Goal: Task Accomplishment & Management: Manage account settings

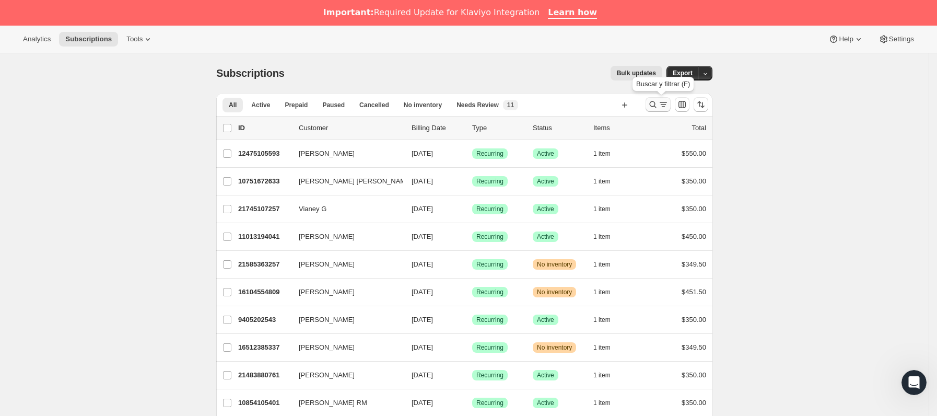
click at [666, 107] on icon "Buscar y filtrar resultados" at bounding box center [663, 104] width 10 height 10
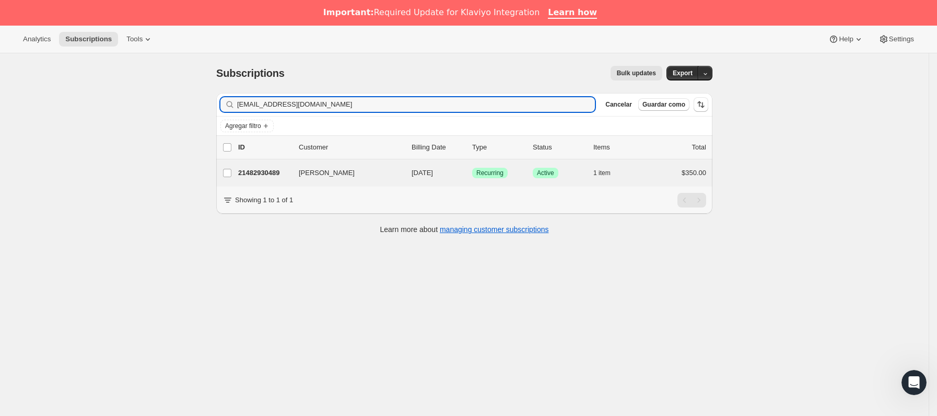
type input "[EMAIL_ADDRESS][DOMAIN_NAME]"
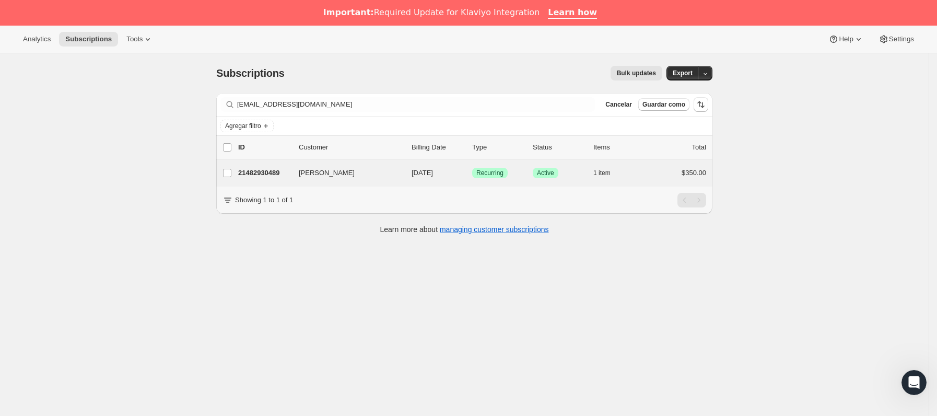
click at [288, 184] on div "[PERSON_NAME] 21482930489 [PERSON_NAME] [DATE] Logrado Recurring Logrado Active…" at bounding box center [464, 172] width 496 height 27
click at [287, 175] on p "21482930489" at bounding box center [264, 173] width 52 height 10
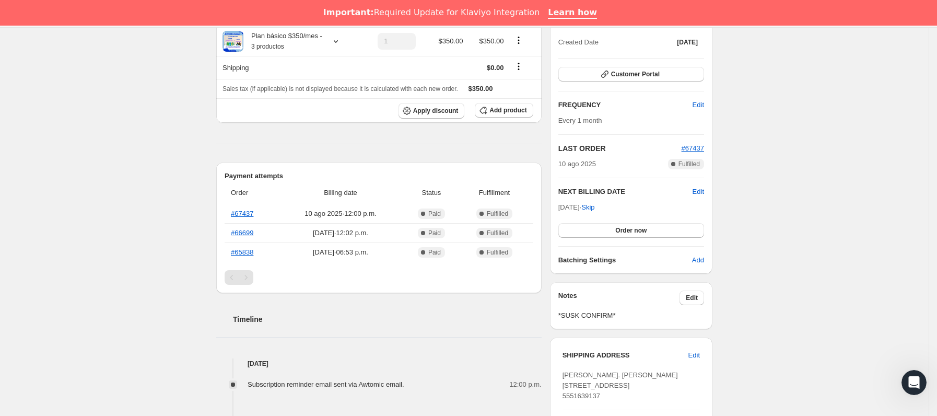
scroll to position [157, 0]
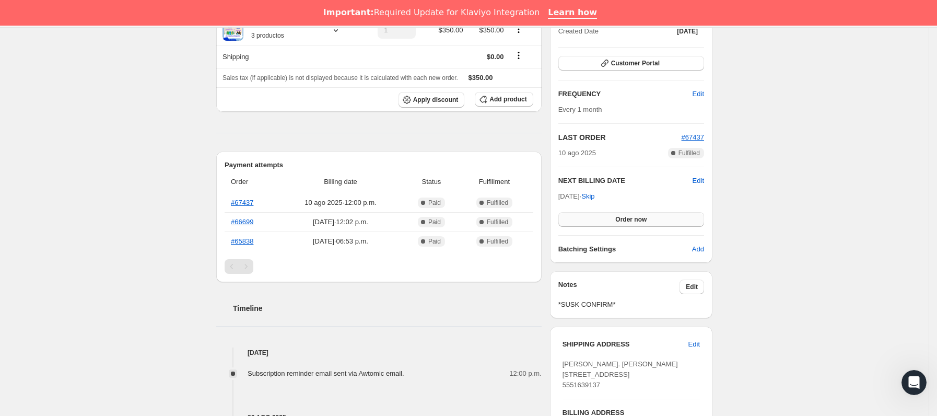
click at [610, 219] on button "Order now" at bounding box center [631, 219] width 146 height 15
click at [610, 219] on button "Click to confirm" at bounding box center [631, 219] width 146 height 15
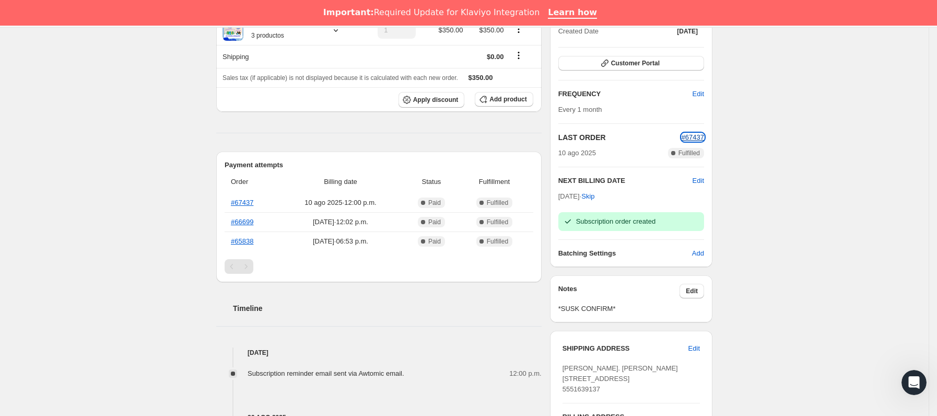
click at [693, 140] on span "#67437" at bounding box center [693, 137] width 22 height 8
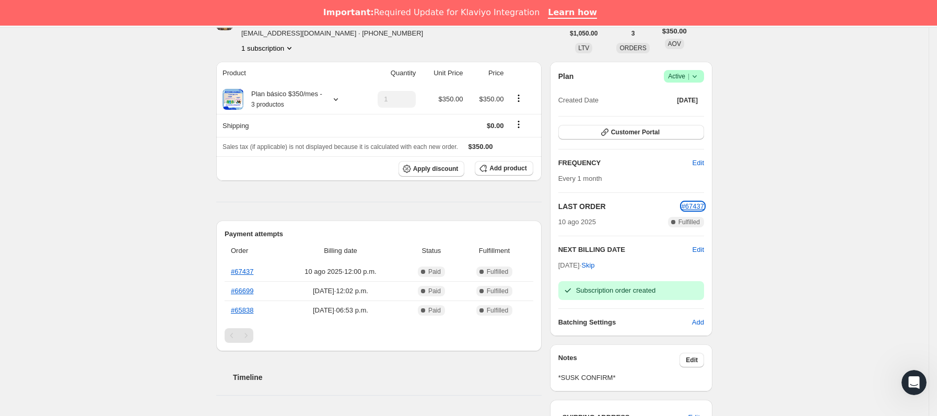
scroll to position [0, 0]
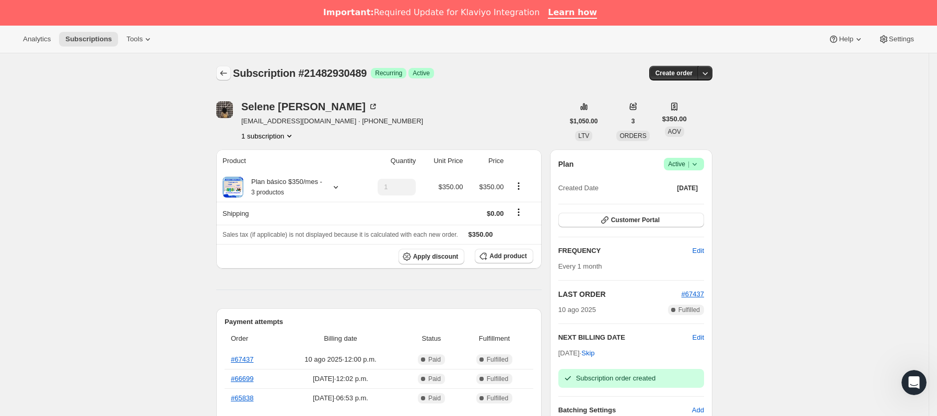
click at [229, 71] on icon "Subscriptions" at bounding box center [223, 73] width 10 height 10
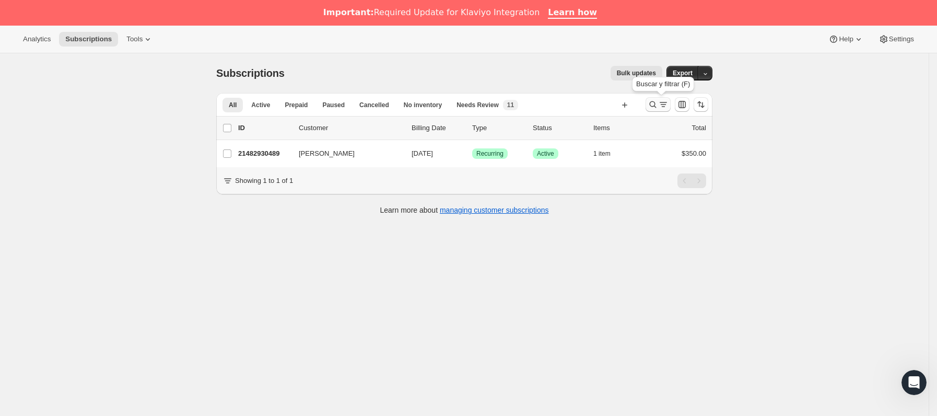
click at [667, 106] on icon "Buscar y filtrar resultados" at bounding box center [663, 104] width 10 height 10
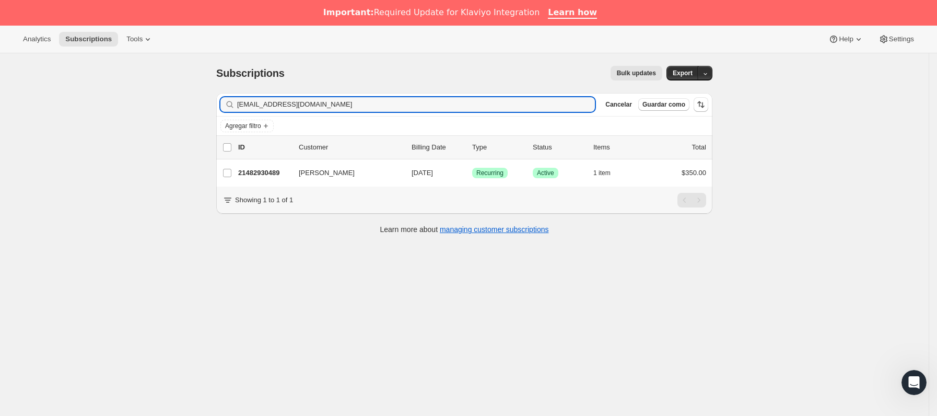
drag, startPoint x: 339, startPoint y: 108, endPoint x: -20, endPoint y: 127, distance: 359.8
click at [0, 127] on html "Analytics Subscriptions Tools Help Settings Ir directamente al contenido Subscr…" at bounding box center [468, 208] width 937 height 416
type input "[EMAIL_ADDRESS][DOMAIN_NAME]"
click at [266, 177] on p "11067490617" at bounding box center [264, 173] width 52 height 10
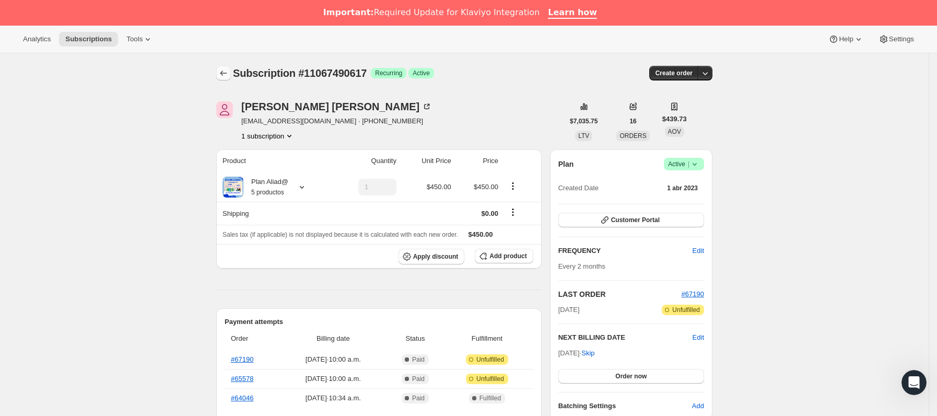
click at [224, 70] on icon "Subscriptions" at bounding box center [223, 73] width 10 height 10
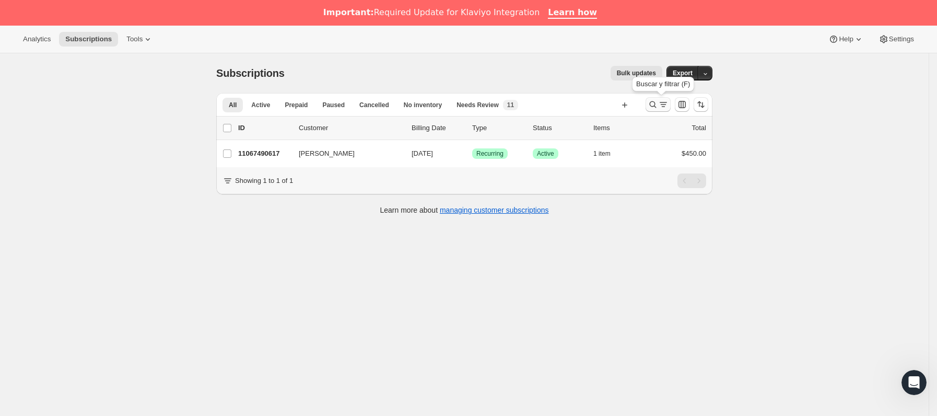
click at [668, 101] on icon "Buscar y filtrar resultados" at bounding box center [663, 104] width 10 height 10
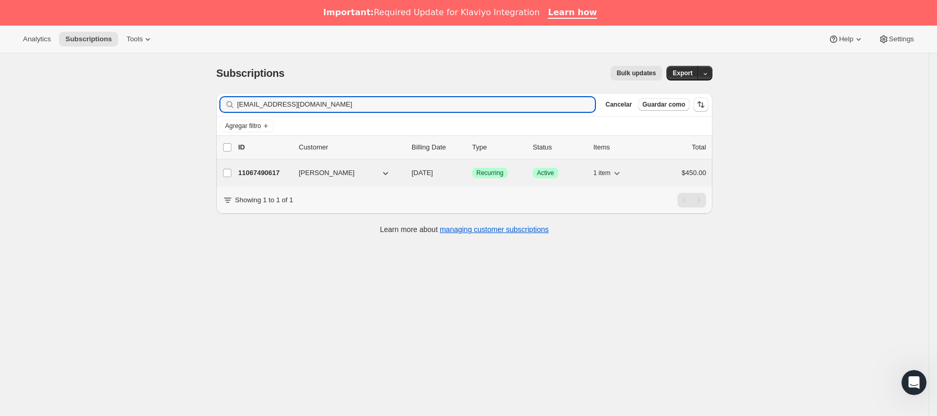
click at [279, 171] on p "11067490617" at bounding box center [264, 173] width 52 height 10
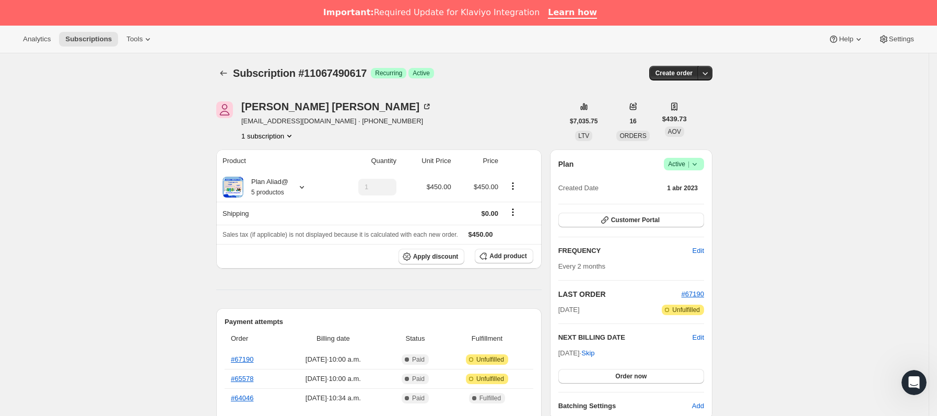
click at [697, 165] on icon at bounding box center [695, 164] width 4 height 3
click at [684, 209] on button "Cancel subscription" at bounding box center [688, 202] width 65 height 17
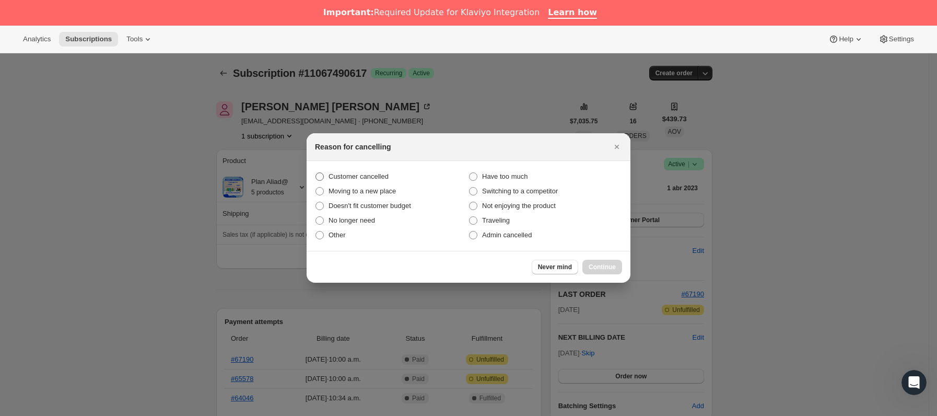
click at [370, 175] on span "Customer cancelled" at bounding box center [358, 176] width 60 height 8
click at [316, 173] on input "Customer cancelled" at bounding box center [315, 172] width 1 height 1
radio input "true"
click at [607, 261] on button "Continue" at bounding box center [602, 267] width 40 height 15
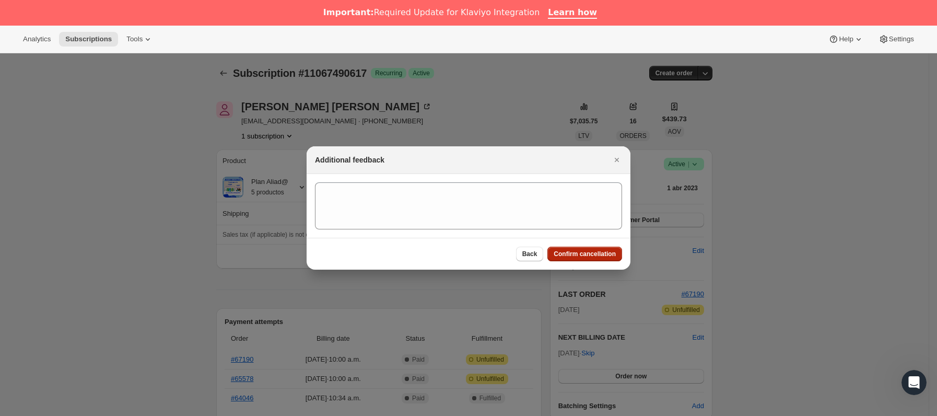
click at [601, 252] on span "Confirm cancellation" at bounding box center [585, 254] width 62 height 8
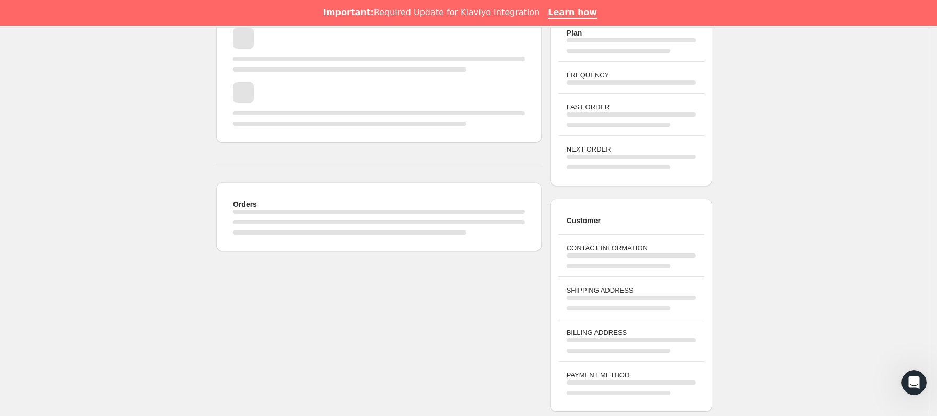
scroll to position [235, 0]
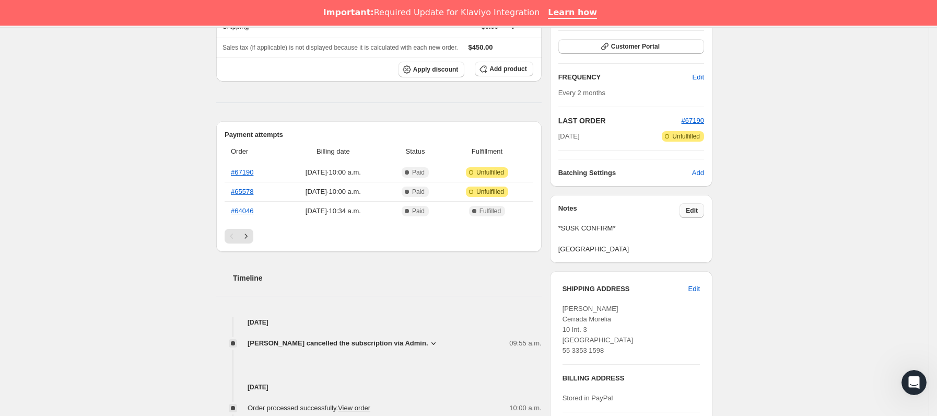
click at [697, 214] on span "Edit" at bounding box center [692, 210] width 12 height 8
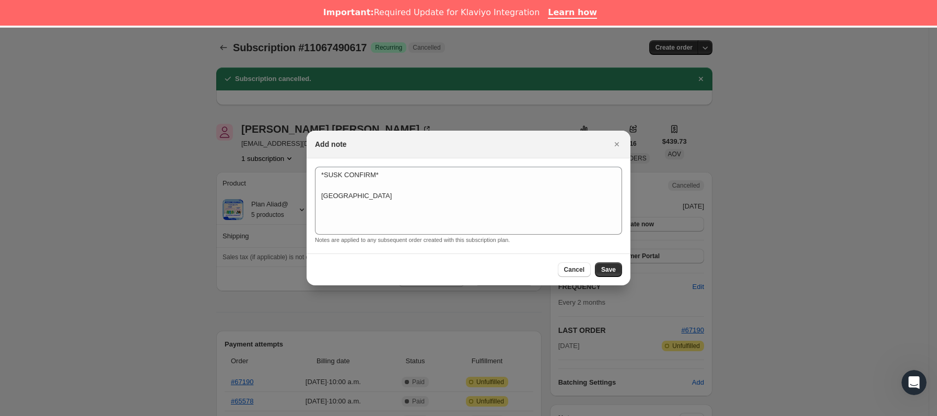
scroll to position [26, 0]
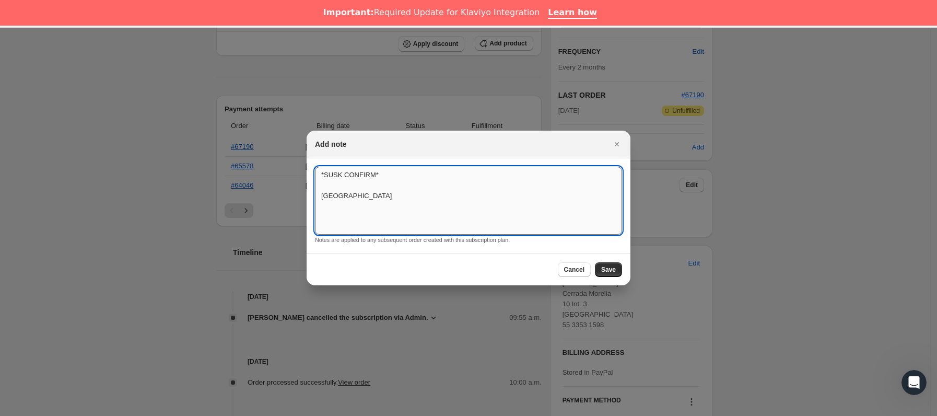
drag, startPoint x: 434, startPoint y: 205, endPoint x: 439, endPoint y: 201, distance: 6.3
click at [434, 204] on textarea "*SUSK CONFIRM* [GEOGRAPHIC_DATA]" at bounding box center [468, 201] width 307 height 68
type textarea "*SUSK CONFIRM* bimestral / SIN RESPUESTA"
click at [597, 272] on button "Save" at bounding box center [608, 269] width 27 height 15
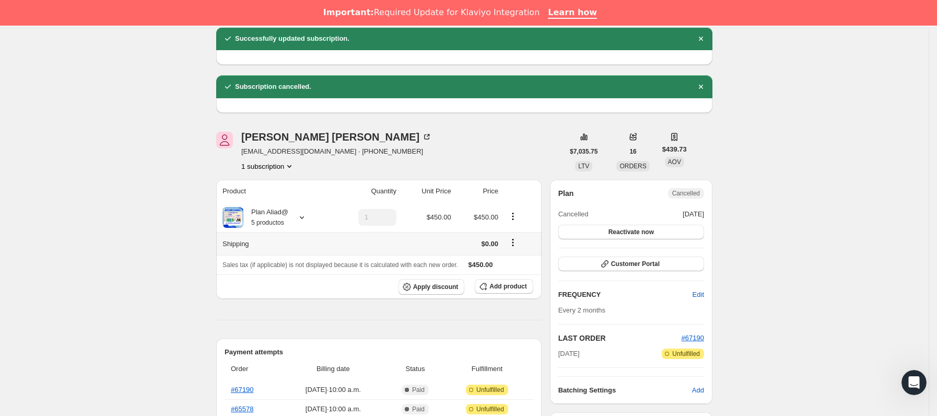
scroll to position [0, 0]
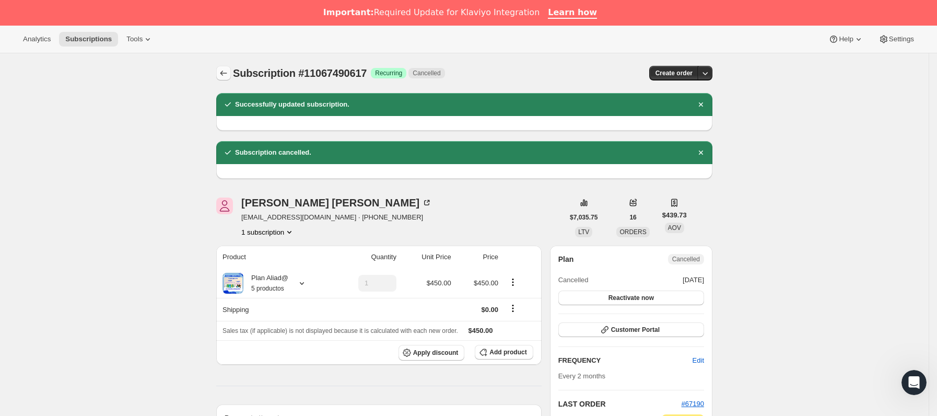
click at [221, 77] on icon "Subscriptions" at bounding box center [223, 73] width 10 height 10
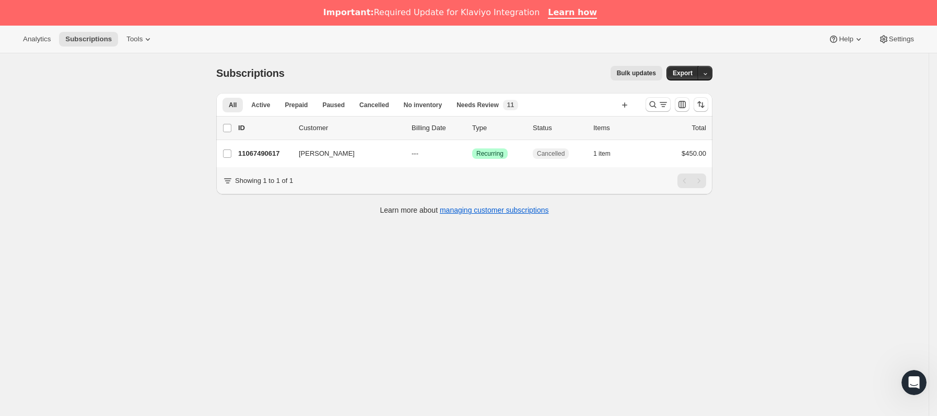
click at [655, 114] on div at bounding box center [676, 104] width 71 height 21
click at [656, 107] on icon "Buscar y filtrar resultados" at bounding box center [653, 104] width 10 height 10
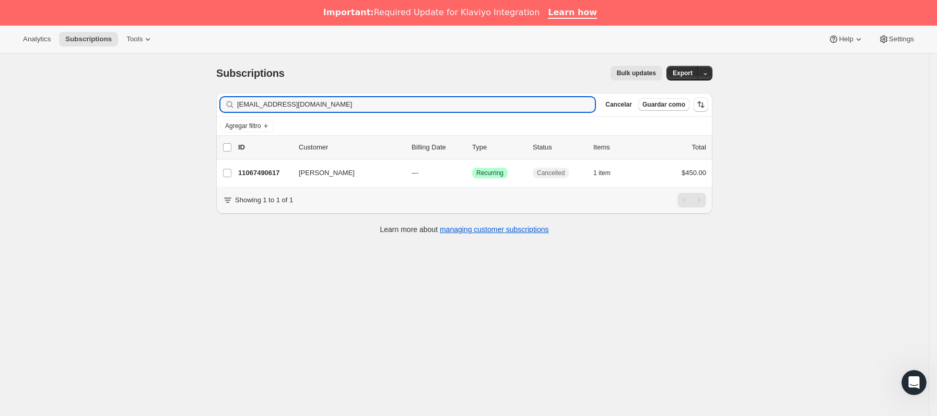
drag, startPoint x: 331, startPoint y: 107, endPoint x: 119, endPoint y: 105, distance: 212.0
click at [119, 105] on div "Subscriptions. Esta página está lista Subscriptions Bulk updates Más acciones B…" at bounding box center [464, 261] width 929 height 416
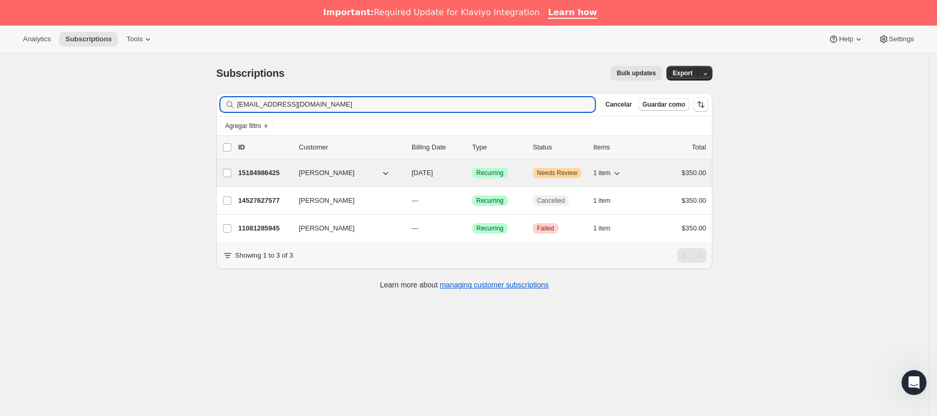
type input "[EMAIL_ADDRESS][DOMAIN_NAME]"
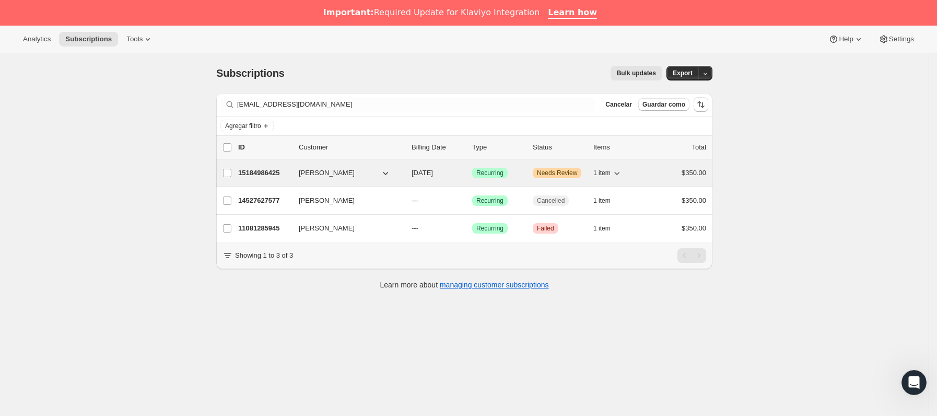
click at [284, 172] on p "15184986425" at bounding box center [264, 173] width 52 height 10
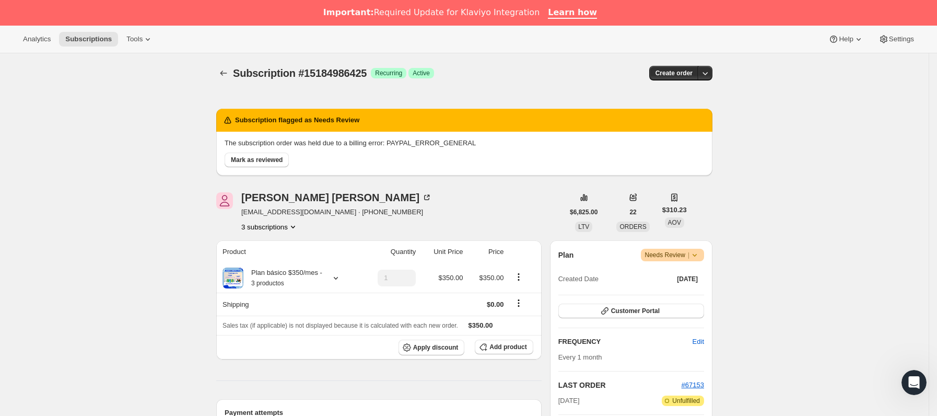
click at [700, 253] on icon at bounding box center [694, 255] width 10 height 10
click at [697, 293] on span "Cancel subscription" at bounding box center [677, 293] width 59 height 8
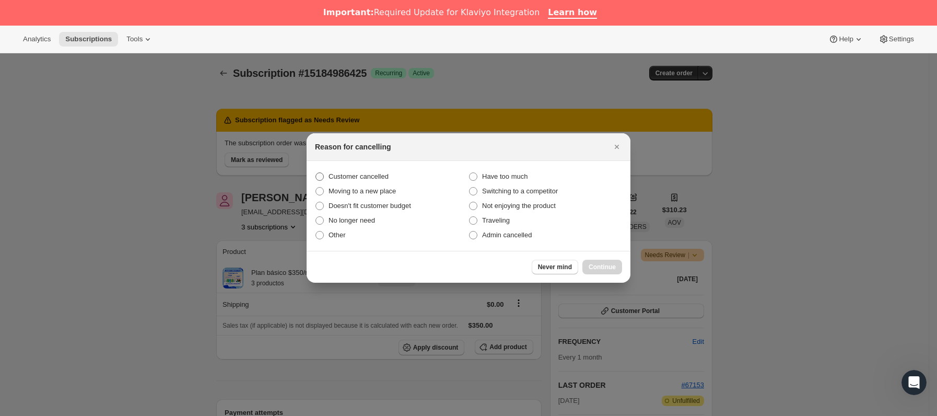
click at [357, 169] on label "Customer cancelled" at bounding box center [392, 176] width 154 height 15
click at [316, 172] on input "Customer cancelled" at bounding box center [315, 172] width 1 height 1
radio input "true"
click at [600, 269] on span "Continue" at bounding box center [602, 267] width 27 height 8
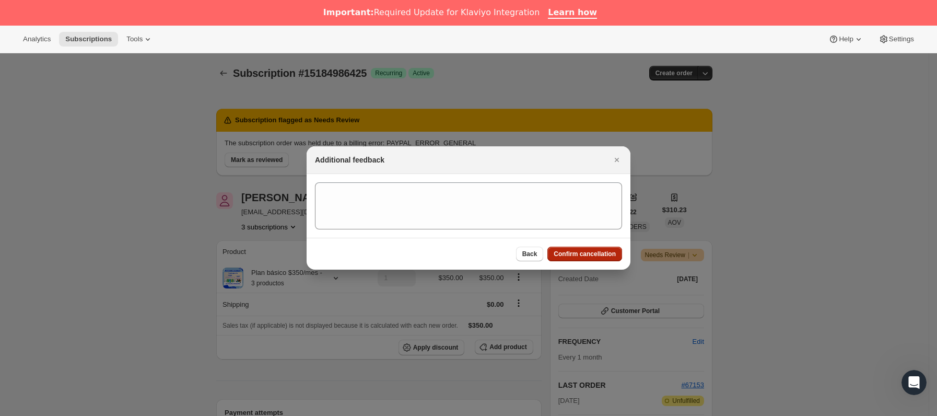
click at [594, 260] on button "Confirm cancellation" at bounding box center [584, 254] width 75 height 15
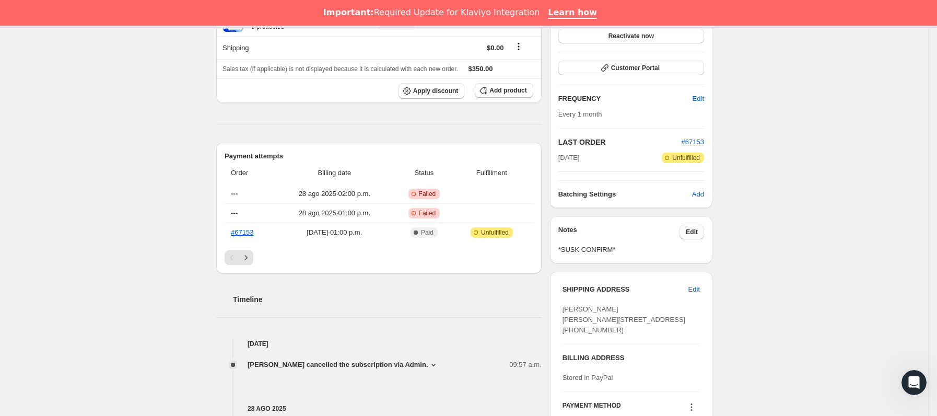
scroll to position [313, 0]
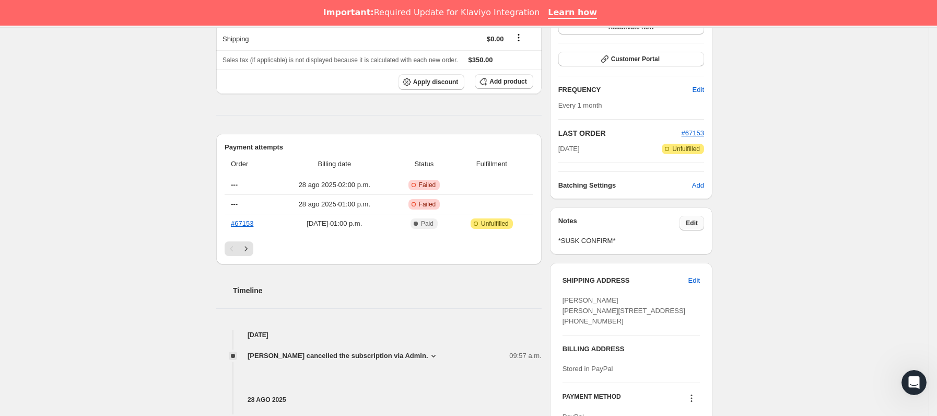
click at [698, 222] on span "Edit" at bounding box center [692, 223] width 12 height 8
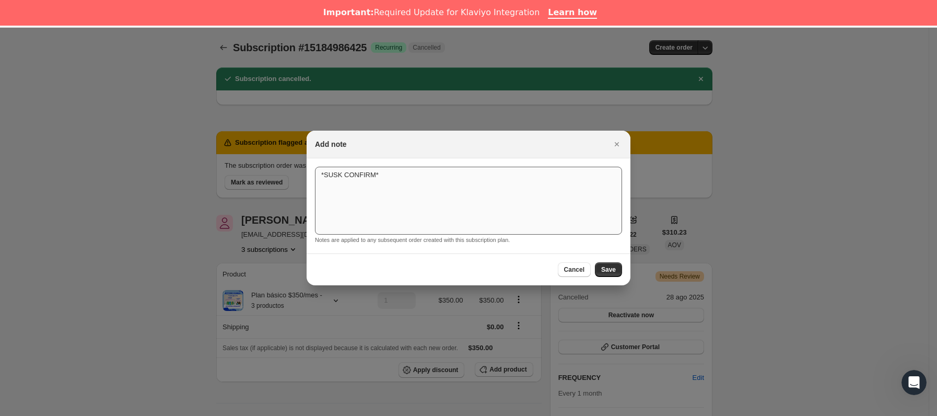
scroll to position [26, 0]
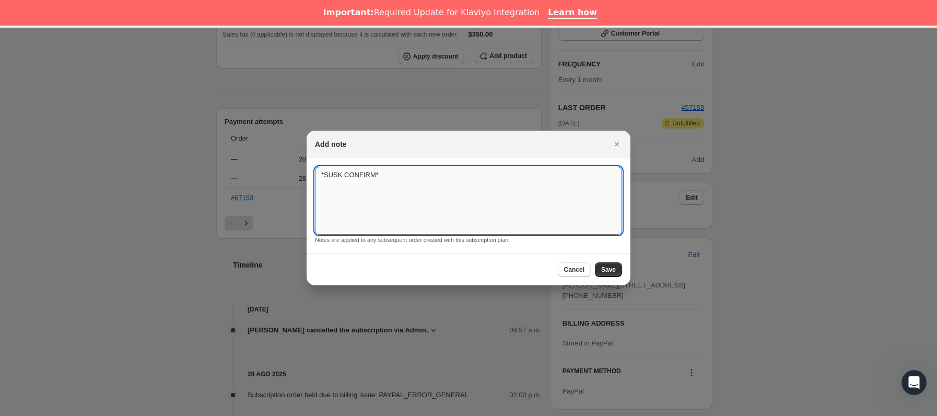
click at [511, 205] on textarea "*SUSK CONFIRM*" at bounding box center [468, 201] width 307 height 68
drag, startPoint x: 434, startPoint y: 202, endPoint x: 302, endPoint y: 202, distance: 131.6
type textarea "*SUSK CONFIRM* SIN RESPUESTA"
click at [611, 271] on span "Save" at bounding box center [608, 269] width 15 height 8
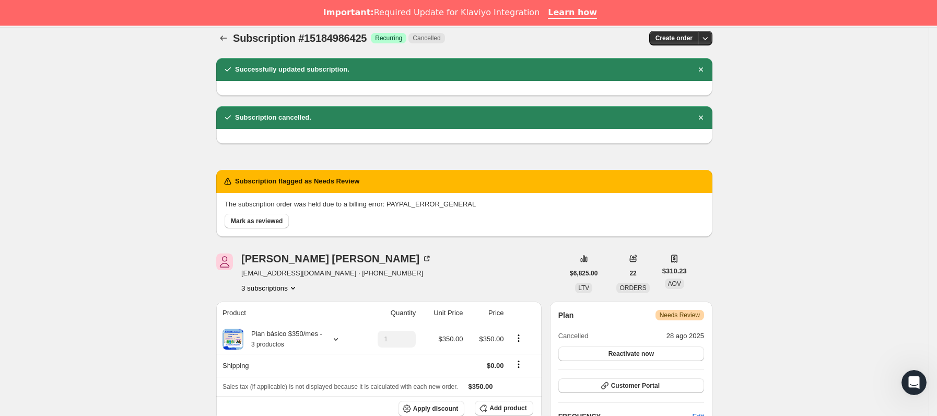
scroll to position [0, 0]
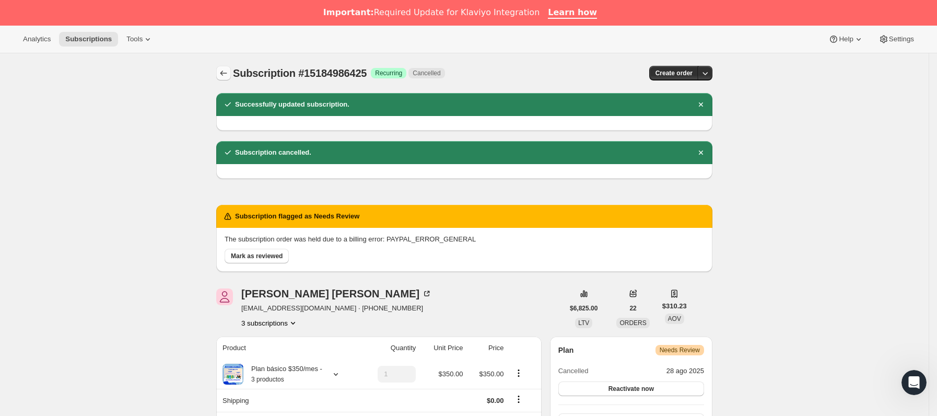
click at [226, 77] on icon "Subscriptions" at bounding box center [223, 73] width 10 height 10
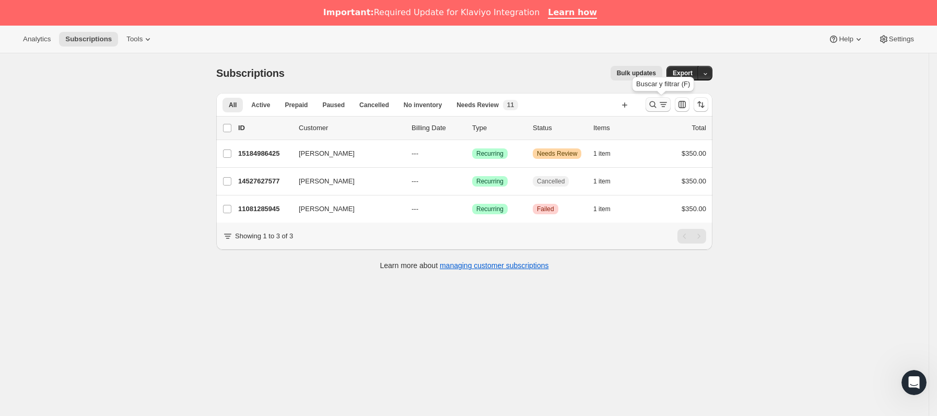
click at [668, 103] on icon "Buscar y filtrar resultados" at bounding box center [663, 104] width 10 height 10
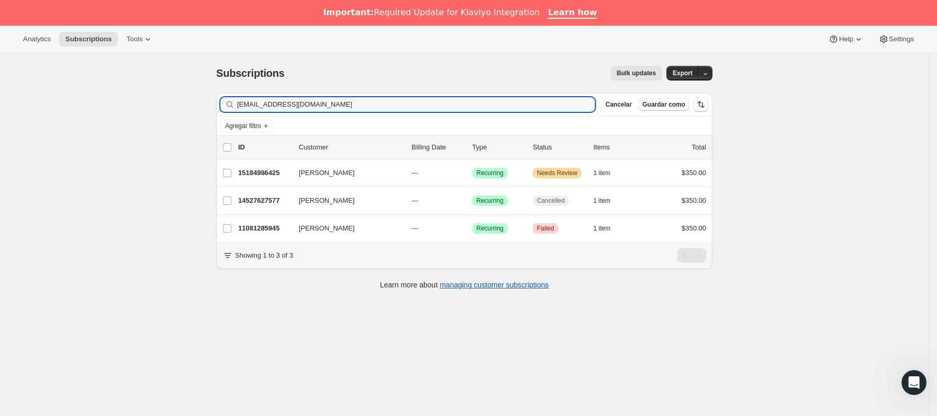
drag, startPoint x: 400, startPoint y: 104, endPoint x: 190, endPoint y: 104, distance: 209.4
click at [190, 104] on div "Subscriptions. Esta página está lista Subscriptions Bulk updates Más acciones B…" at bounding box center [464, 261] width 929 height 416
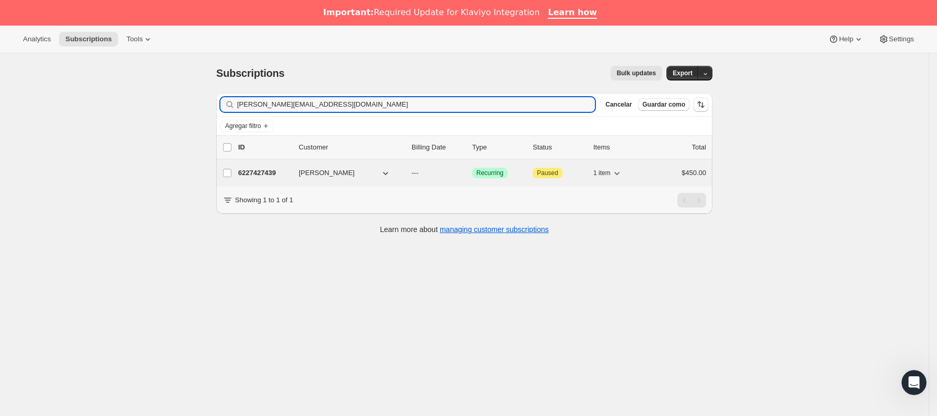
type input "[PERSON_NAME][EMAIL_ADDRESS][DOMAIN_NAME]"
click at [295, 174] on div "6227427439 [PERSON_NAME] --- Logrado Recurring Atención Paused 1 item $450.00" at bounding box center [472, 173] width 468 height 15
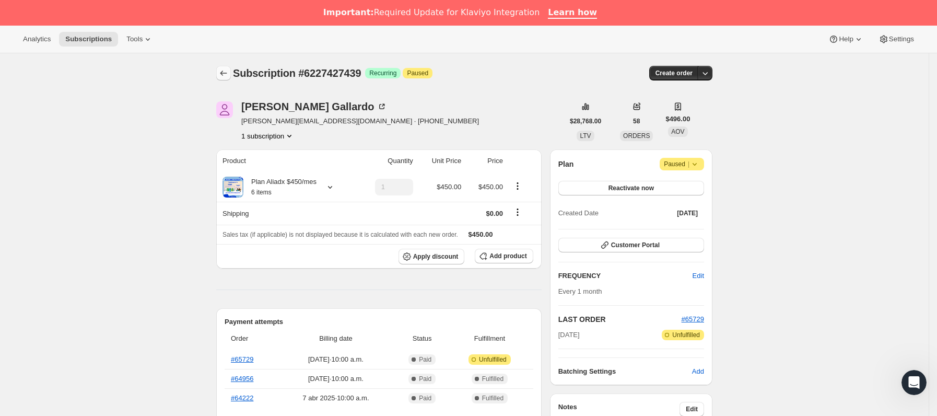
click at [227, 75] on icon "Subscriptions" at bounding box center [223, 73] width 10 height 10
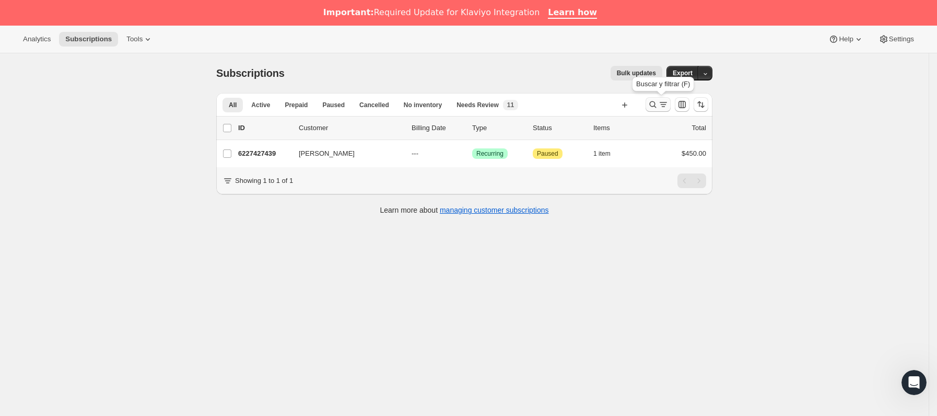
click at [665, 106] on icon "Buscar y filtrar resultados" at bounding box center [663, 104] width 10 height 10
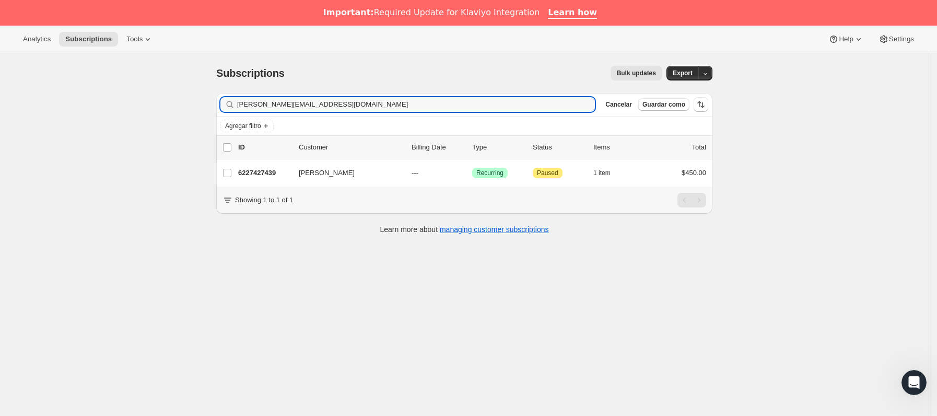
drag, startPoint x: 358, startPoint y: 100, endPoint x: 127, endPoint y: 111, distance: 231.1
click at [127, 111] on div "Subscriptions. Esta página está lista Subscriptions Bulk updates Más acciones B…" at bounding box center [464, 261] width 929 height 416
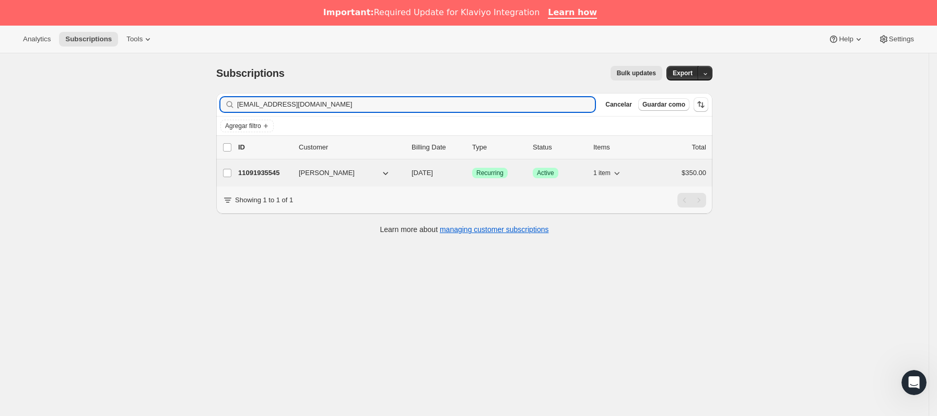
type input "[EMAIL_ADDRESS][DOMAIN_NAME]"
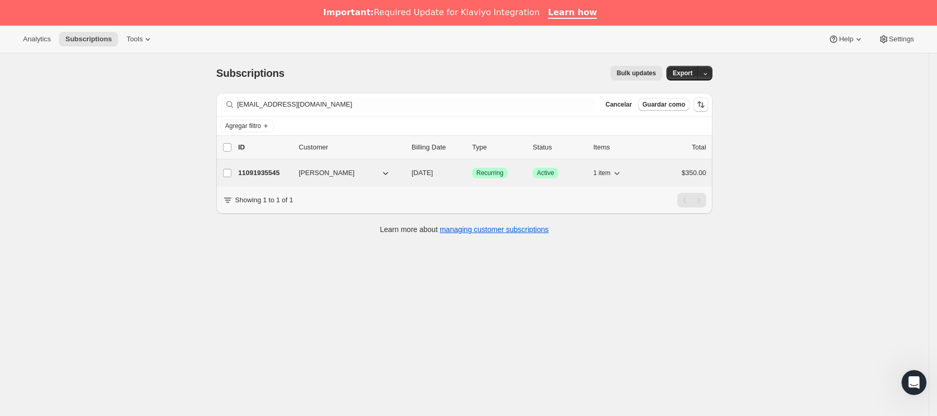
click at [298, 172] on div "11091935545 [PERSON_NAME] [DATE] Logrado Recurring Logrado Active 1 item $350.00" at bounding box center [472, 173] width 468 height 15
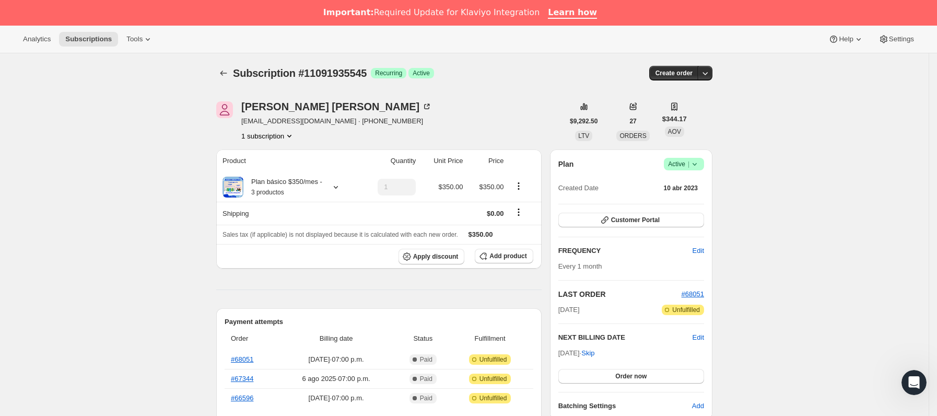
click at [700, 161] on icon at bounding box center [694, 164] width 10 height 10
click at [686, 205] on span "Cancel subscription" at bounding box center [688, 202] width 59 height 8
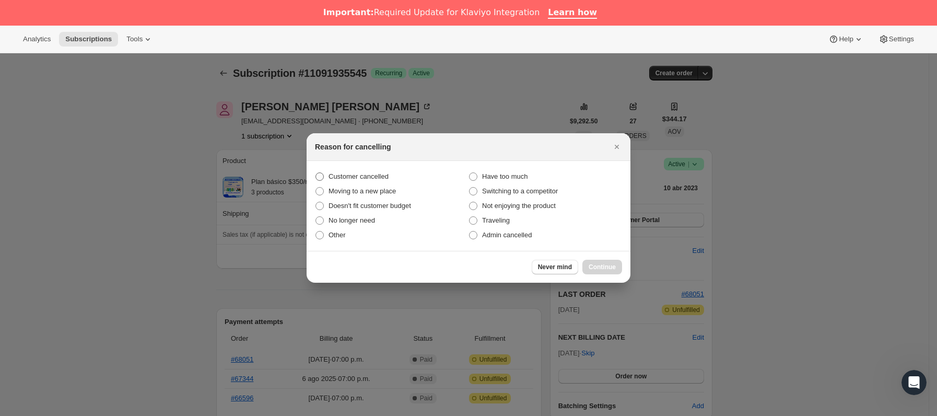
click at [336, 172] on span "Customer cancelled" at bounding box center [358, 176] width 60 height 8
click at [316, 172] on input "Customer cancelled" at bounding box center [315, 172] width 1 height 1
radio input "true"
click at [588, 262] on button "Continue" at bounding box center [602, 267] width 40 height 15
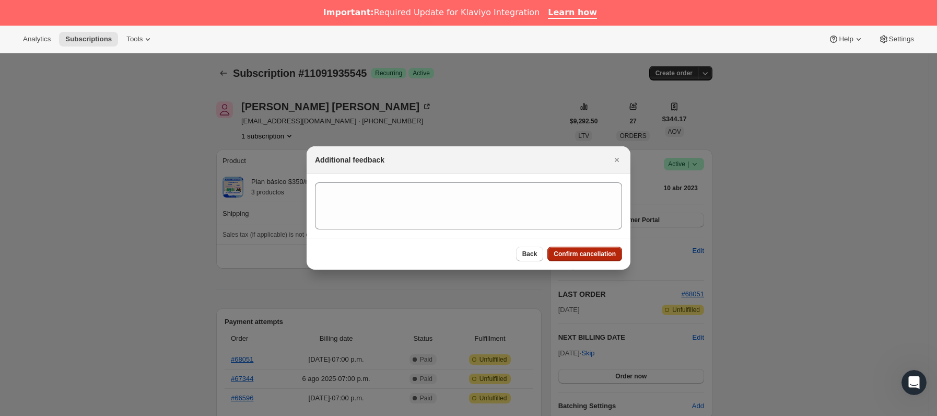
drag, startPoint x: 579, startPoint y: 257, endPoint x: 572, endPoint y: 253, distance: 7.7
click at [578, 257] on span "Confirm cancellation" at bounding box center [585, 254] width 62 height 8
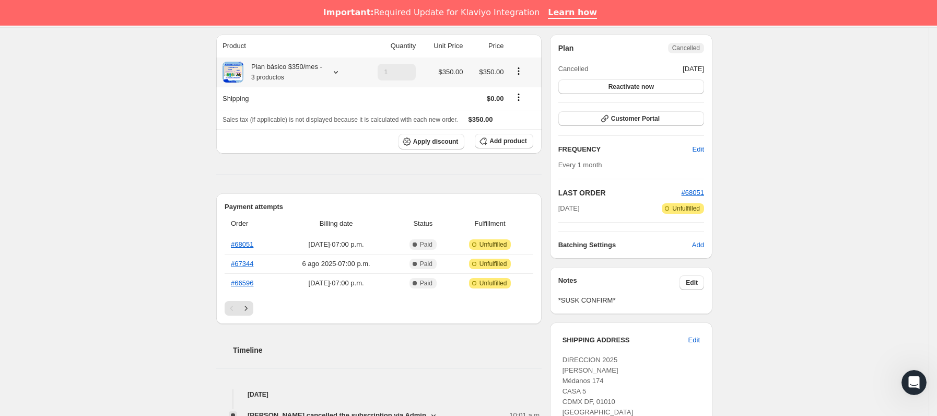
scroll to position [235, 0]
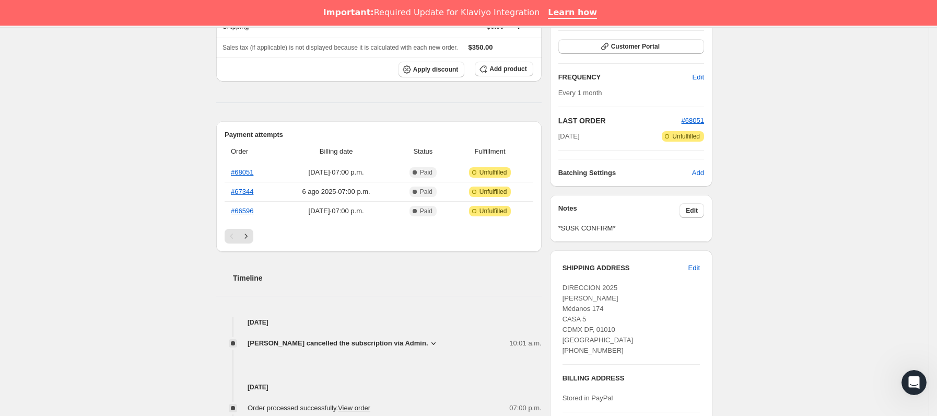
click at [696, 219] on div "Notes Edit *SUSK CONFIRM*" at bounding box center [631, 218] width 146 height 30
click at [694, 213] on span "Edit" at bounding box center [692, 210] width 12 height 8
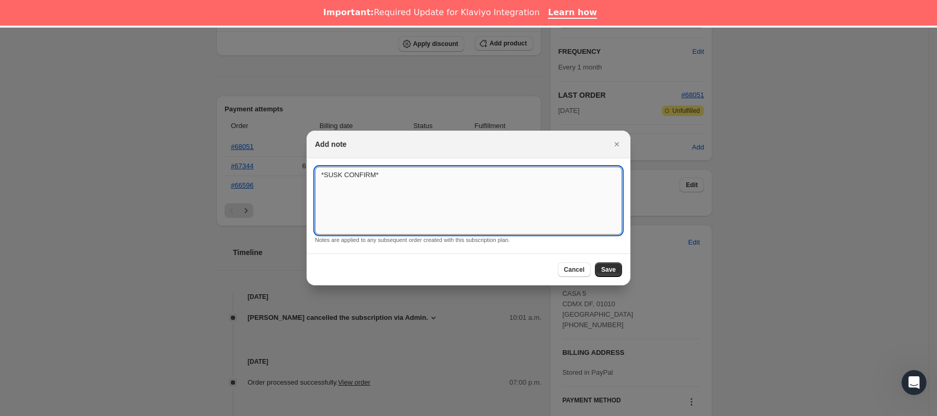
click at [475, 185] on textarea "*SUSK CONFIRM*" at bounding box center [468, 201] width 307 height 68
type textarea "*SUSK CONFIRM* SIN RESPUESTA"
click at [603, 274] on button "Save" at bounding box center [608, 269] width 27 height 15
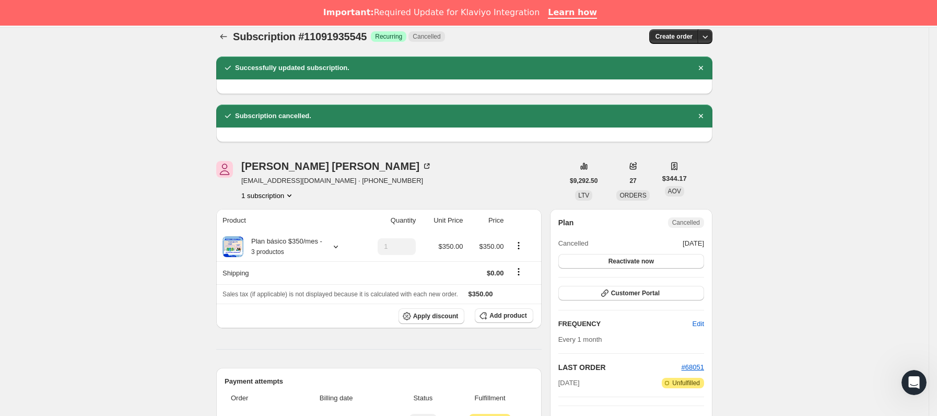
scroll to position [0, 0]
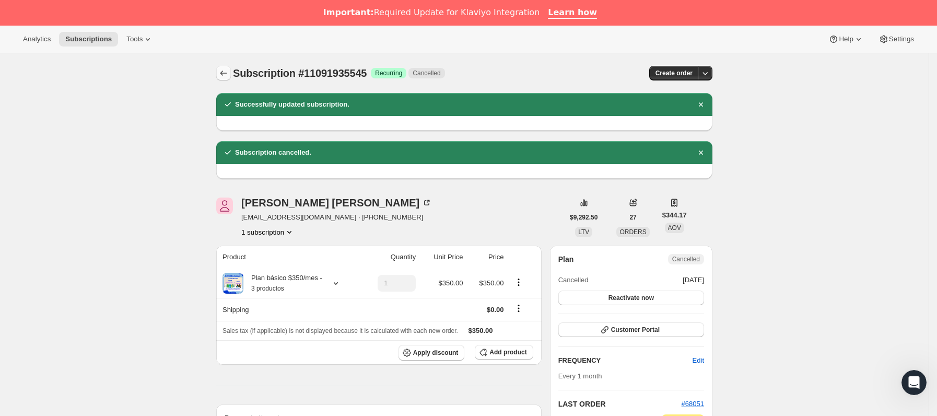
click at [225, 77] on icon "Subscriptions" at bounding box center [223, 73] width 10 height 10
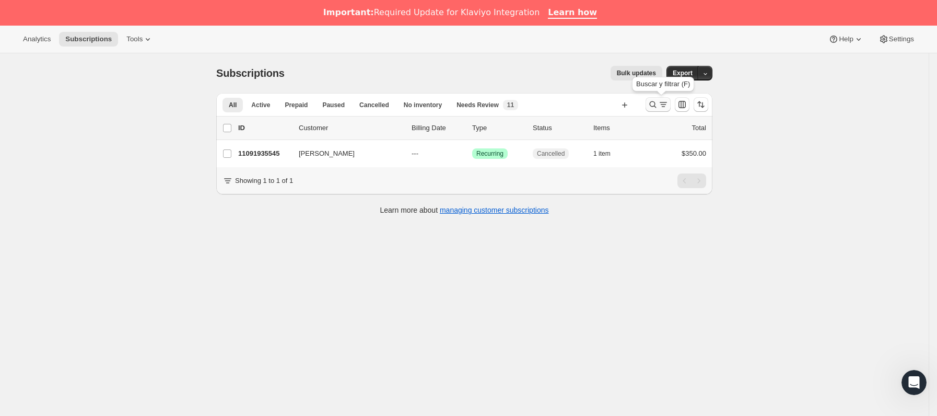
click at [656, 105] on icon "Buscar y filtrar resultados" at bounding box center [653, 104] width 10 height 10
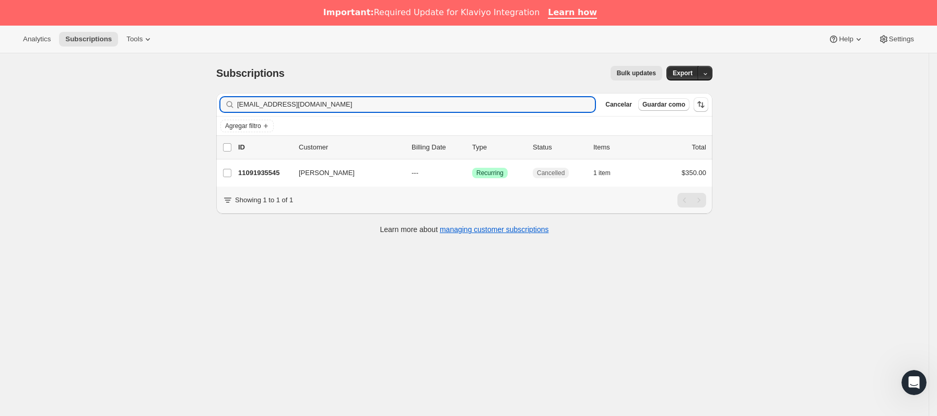
drag, startPoint x: 342, startPoint y: 100, endPoint x: 195, endPoint y: 103, distance: 147.3
click at [195, 103] on div "Subscriptions. Esta página está lista Subscriptions Bulk updates Más acciones B…" at bounding box center [464, 261] width 929 height 416
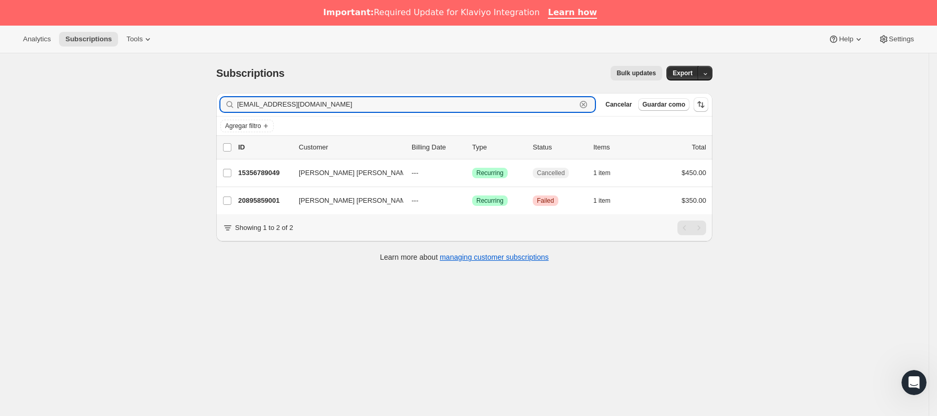
drag, startPoint x: 449, startPoint y: 107, endPoint x: 216, endPoint y: 108, distance: 232.4
click at [216, 108] on div "Filter subscribers [EMAIL_ADDRESS][DOMAIN_NAME] Borrar Cancelar Guardar como Ag…" at bounding box center [460, 179] width 504 height 188
paste input "[EMAIL_ADDRESS]"
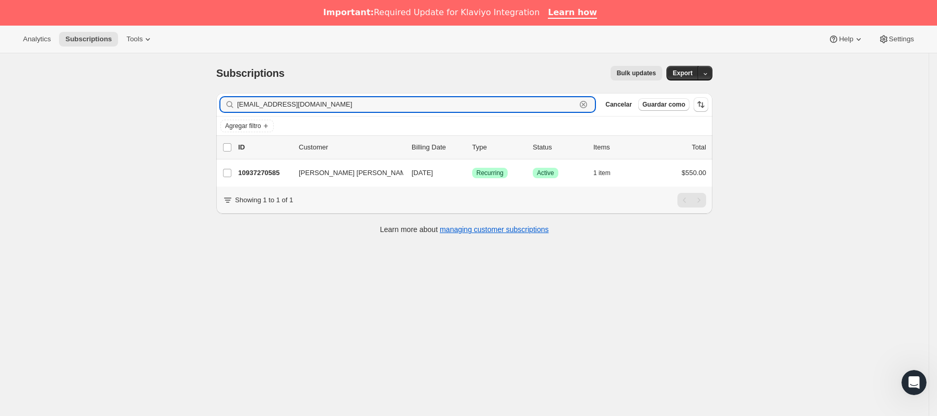
type input "[EMAIL_ADDRESS][DOMAIN_NAME]"
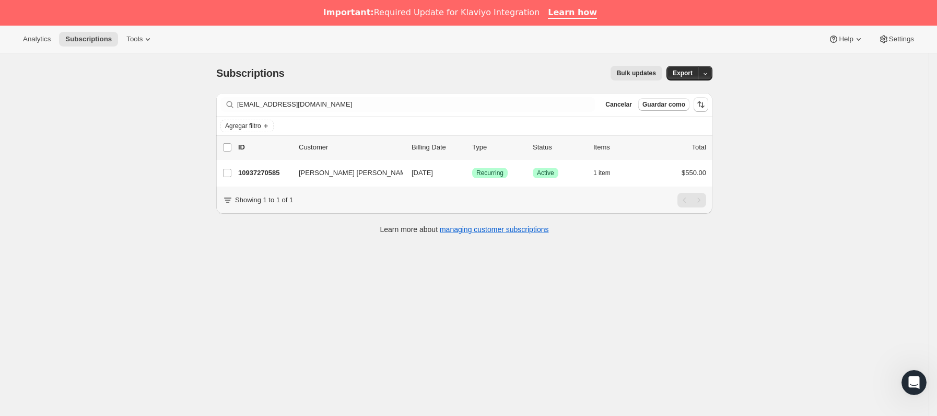
click at [281, 177] on p "10937270585" at bounding box center [264, 173] width 52 height 10
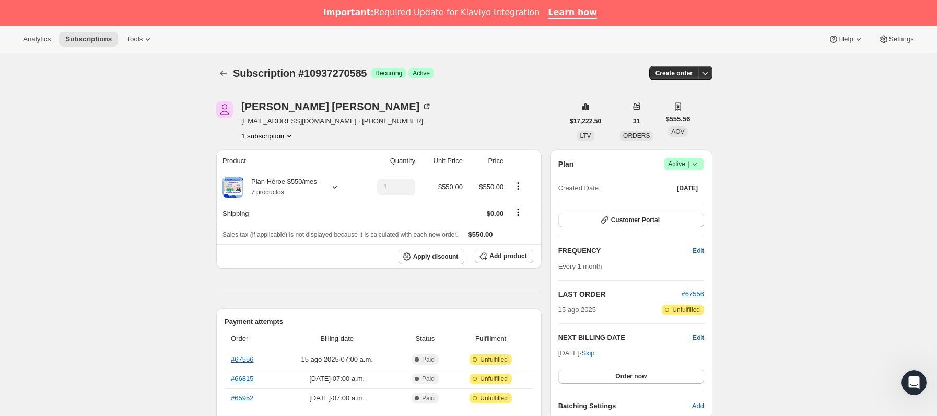
click at [697, 166] on icon at bounding box center [695, 164] width 4 height 3
click at [685, 198] on span "Cancel subscription" at bounding box center [688, 202] width 59 height 8
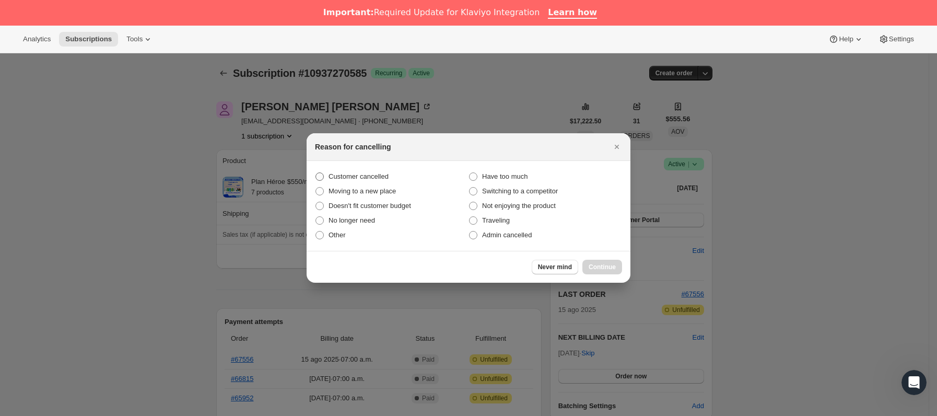
click at [363, 177] on span "Customer cancelled" at bounding box center [358, 176] width 60 height 8
click at [316, 173] on input "Customer cancelled" at bounding box center [315, 172] width 1 height 1
radio input "true"
click at [605, 266] on span "Continue" at bounding box center [602, 267] width 27 height 8
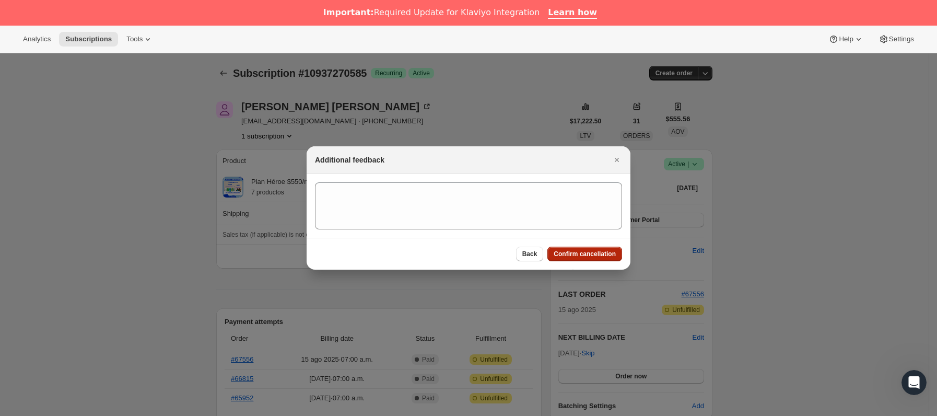
click at [593, 250] on span "Confirm cancellation" at bounding box center [585, 254] width 62 height 8
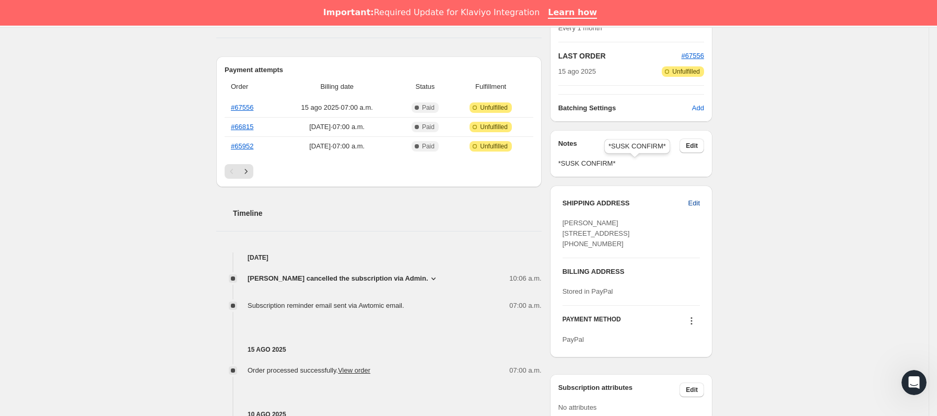
scroll to position [313, 0]
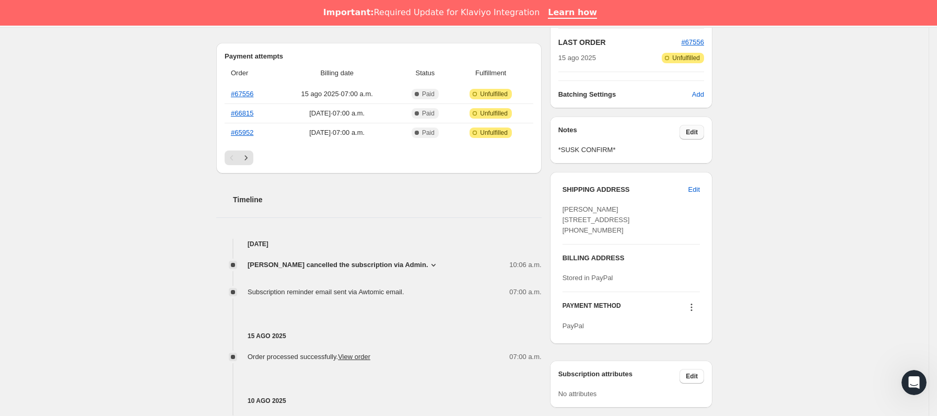
click at [702, 135] on button "Edit" at bounding box center [691, 132] width 25 height 15
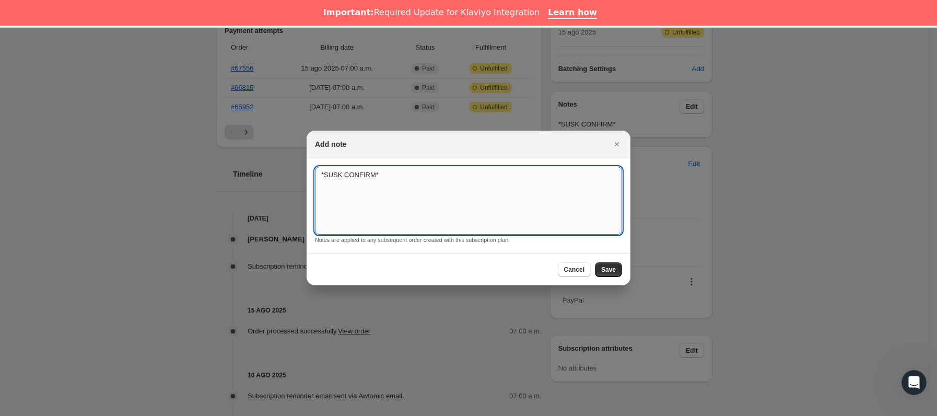
click at [453, 191] on textarea "*SUSK CONFIRM*" at bounding box center [468, 201] width 307 height 68
type textarea "*SUSK CONFIRM* SIN RESPUESTA"
click at [608, 272] on span "Save" at bounding box center [608, 269] width 15 height 8
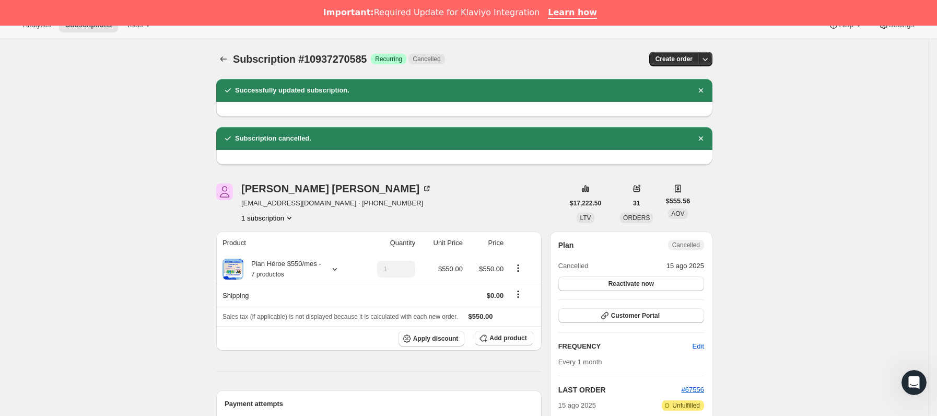
scroll to position [0, 0]
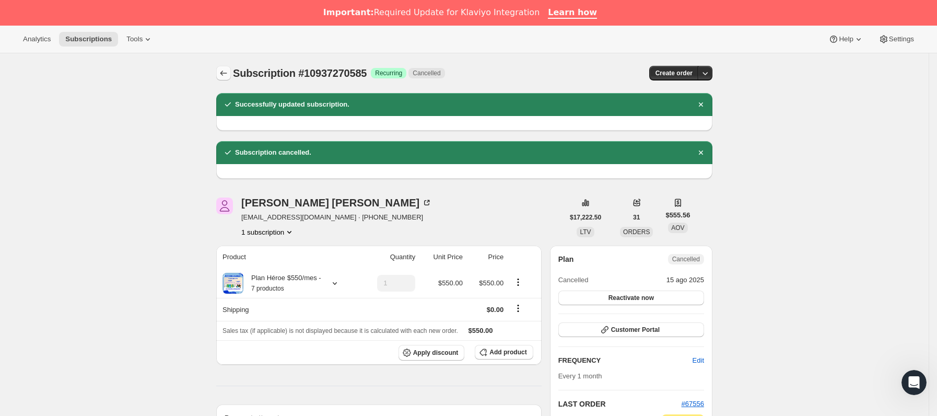
click at [222, 77] on icon "Subscriptions" at bounding box center [223, 73] width 10 height 10
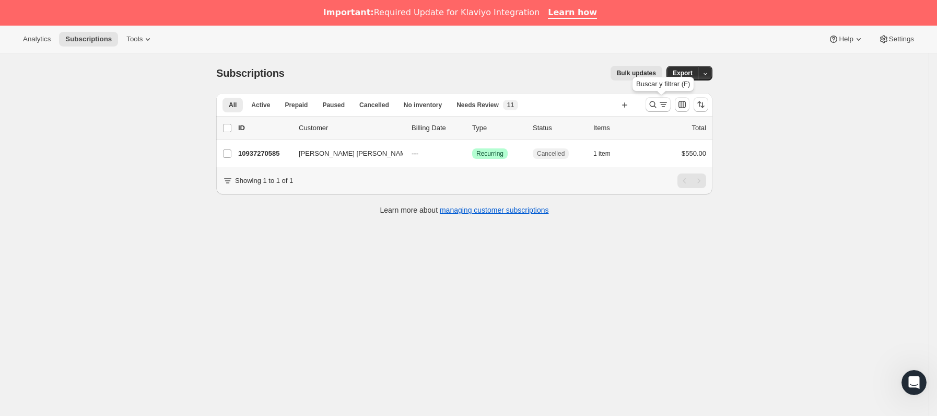
click at [677, 107] on div at bounding box center [676, 104] width 71 height 21
click at [668, 106] on icon "Buscar y filtrar resultados" at bounding box center [663, 104] width 10 height 10
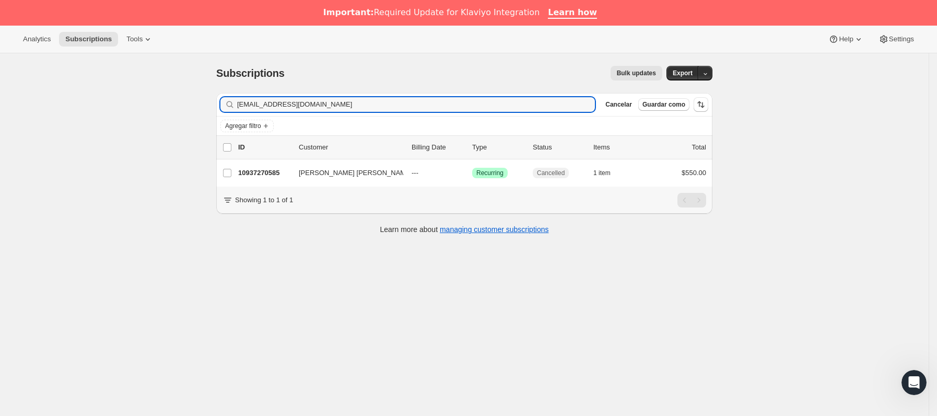
drag, startPoint x: 344, startPoint y: 108, endPoint x: 195, endPoint y: 113, distance: 148.9
click at [195, 113] on div "Subscriptions. Esta página está lista Subscriptions Bulk updates Más acciones B…" at bounding box center [464, 261] width 929 height 416
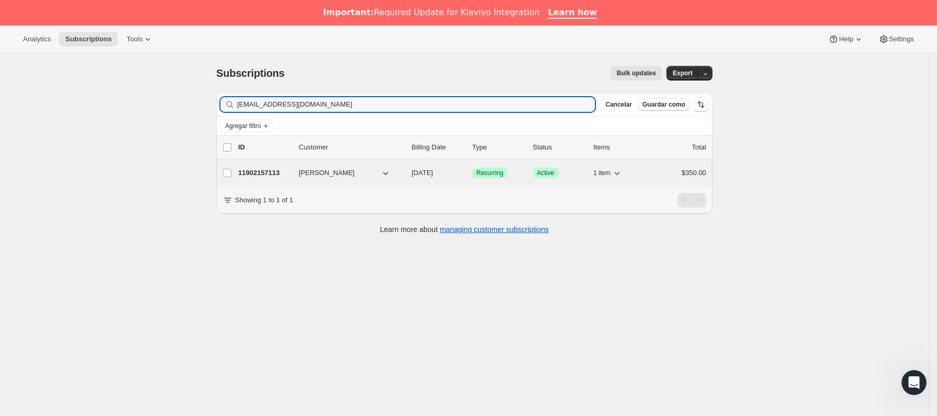
type input "[EMAIL_ADDRESS][DOMAIN_NAME]"
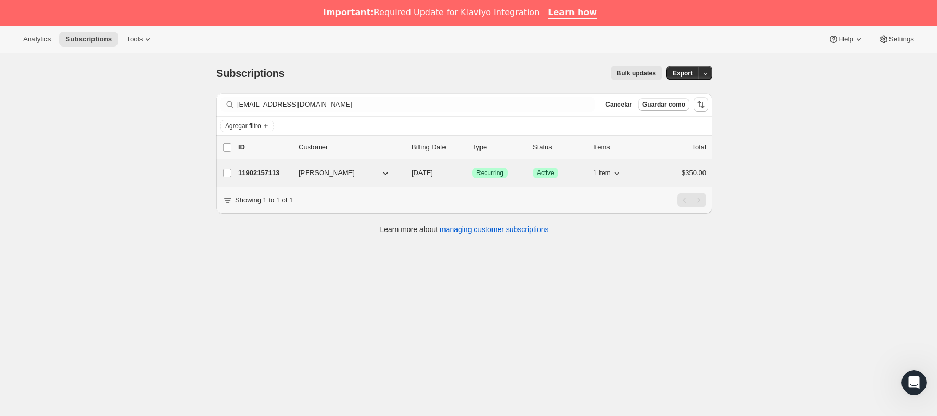
click at [298, 174] on div "11902157113 [PERSON_NAME] [DATE] Logrado Recurring Logrado Active 1 item $350.00" at bounding box center [472, 173] width 468 height 15
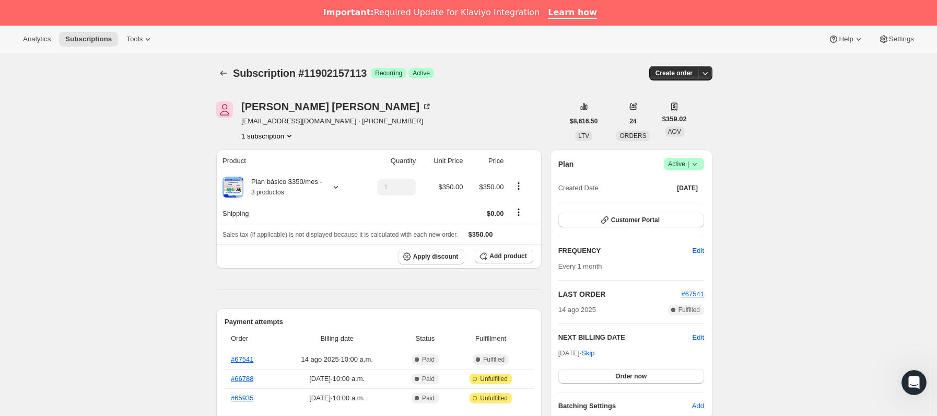
click at [700, 166] on icon at bounding box center [694, 164] width 10 height 10
click at [690, 198] on span "Cancel subscription" at bounding box center [688, 202] width 59 height 8
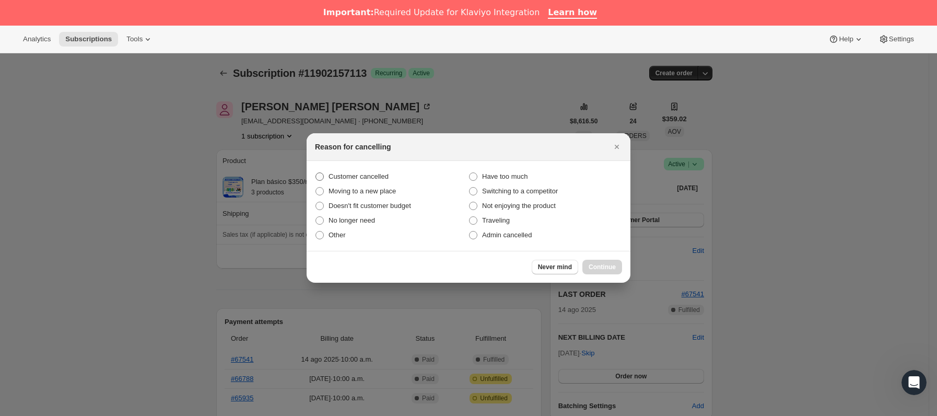
click at [354, 180] on span "Customer cancelled" at bounding box center [358, 176] width 60 height 8
click at [316, 173] on input "Customer cancelled" at bounding box center [315, 172] width 1 height 1
radio input "true"
click at [594, 269] on span "Continue" at bounding box center [602, 267] width 27 height 8
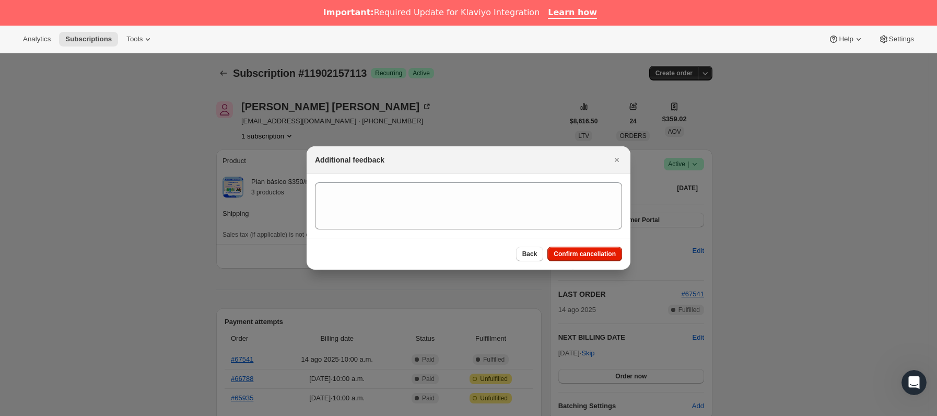
click at [594, 266] on div "Back Confirm cancellation" at bounding box center [469, 254] width 324 height 32
click at [589, 259] on button "Confirm cancellation" at bounding box center [584, 254] width 75 height 15
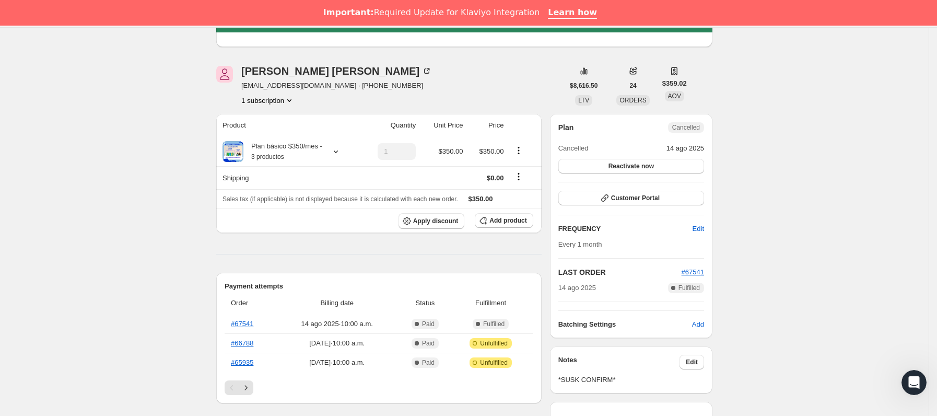
scroll to position [235, 0]
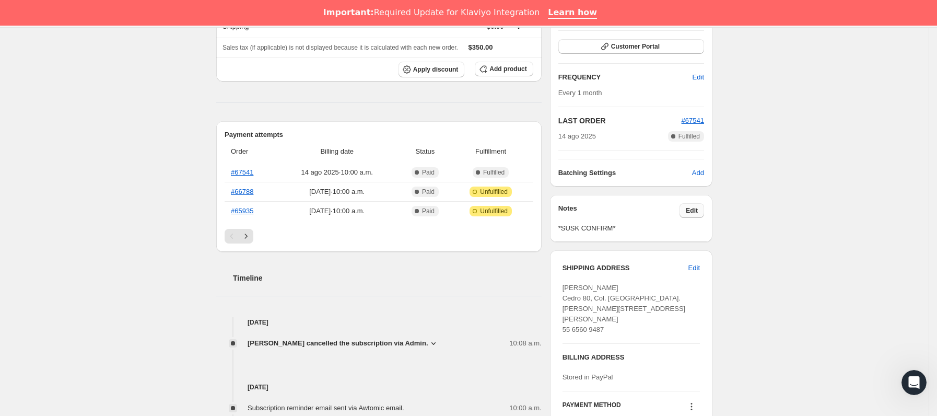
click at [690, 213] on span "Edit" at bounding box center [692, 210] width 12 height 8
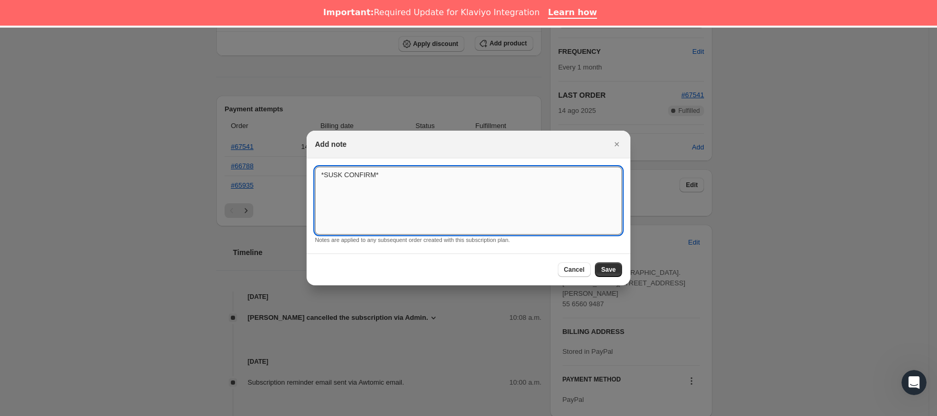
click at [478, 212] on textarea "*SUSK CONFIRM*" at bounding box center [468, 201] width 307 height 68
type textarea "*SUSK CONFIRM* SIN RESPUESTA"
click at [609, 269] on span "Save" at bounding box center [608, 269] width 15 height 8
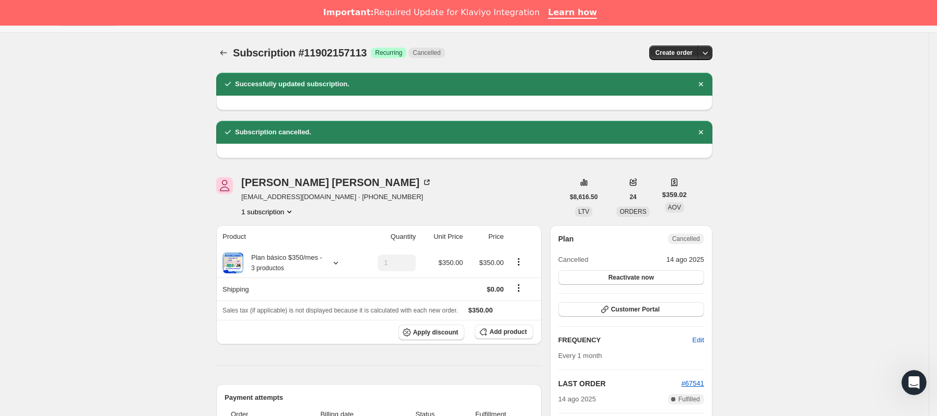
scroll to position [0, 0]
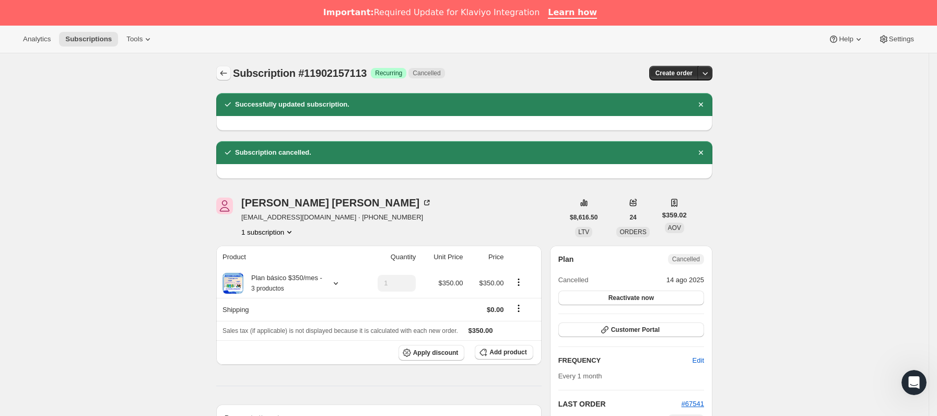
click at [228, 72] on icon "Subscriptions" at bounding box center [223, 73] width 10 height 10
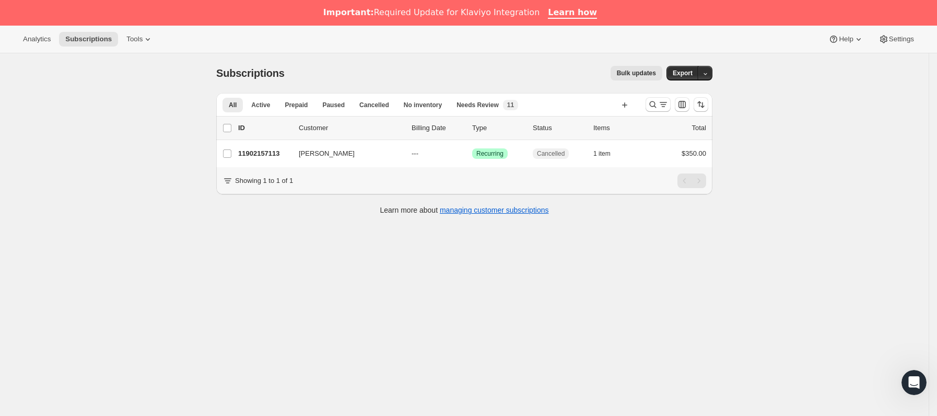
click at [648, 104] on div at bounding box center [676, 104] width 71 height 21
click at [658, 104] on icon "Buscar y filtrar resultados" at bounding box center [653, 104] width 10 height 10
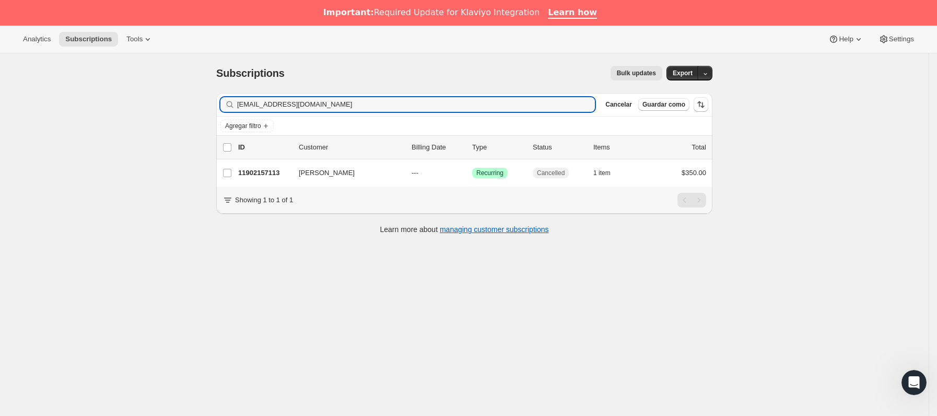
drag, startPoint x: 395, startPoint y: 102, endPoint x: 135, endPoint y: 102, distance: 260.6
click at [135, 102] on div "Subscriptions. Esta página está lista Subscriptions Bulk updates Más acciones B…" at bounding box center [464, 261] width 929 height 416
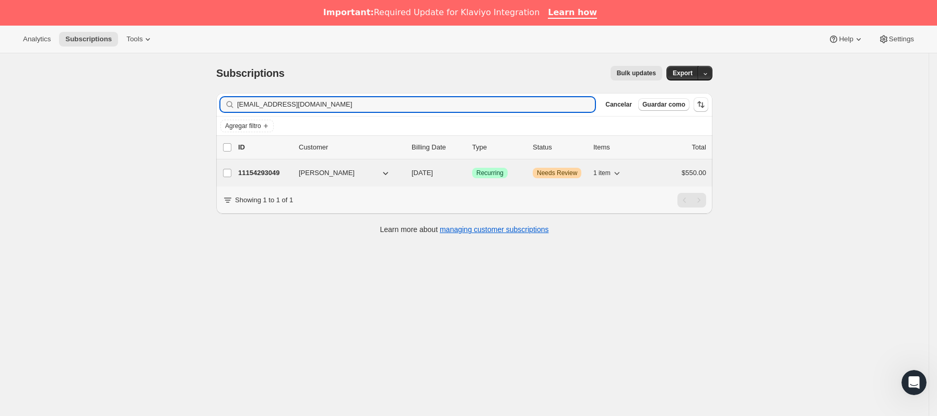
type input "[EMAIL_ADDRESS][DOMAIN_NAME]"
click at [295, 171] on div "11154293049 [PERSON_NAME] [DATE] Logrado Recurring Advertencia Needs Review 1 i…" at bounding box center [472, 173] width 468 height 15
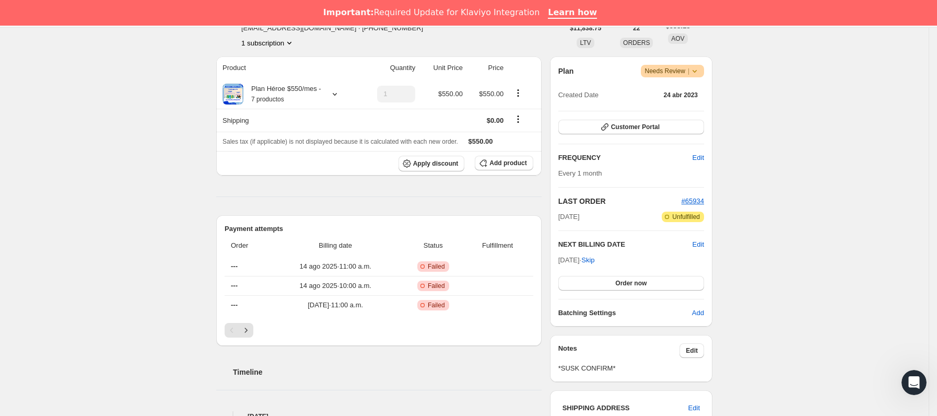
scroll to position [157, 0]
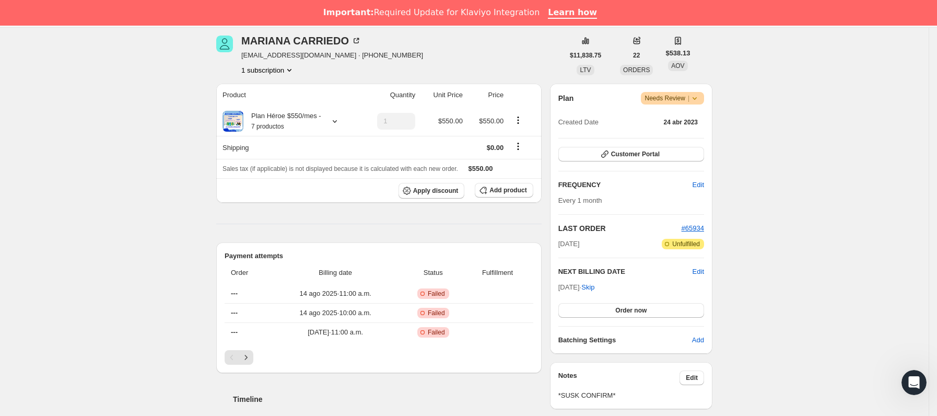
click at [696, 92] on span "Advertencia Needs Review |" at bounding box center [673, 98] width 64 height 13
click at [678, 134] on span "Cancel subscription" at bounding box center [677, 137] width 59 height 8
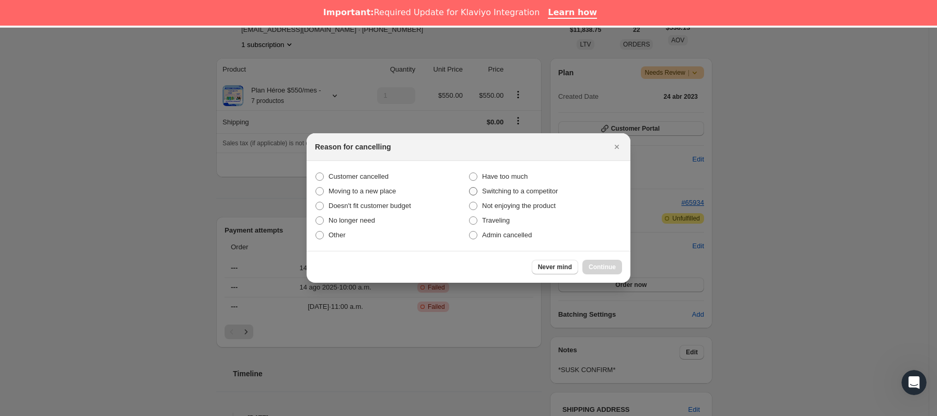
drag, startPoint x: 367, startPoint y: 172, endPoint x: 469, endPoint y: 184, distance: 102.5
click at [367, 173] on span "Customer cancelled" at bounding box center [358, 176] width 60 height 8
click at [316, 173] on input "Customer cancelled" at bounding box center [315, 172] width 1 height 1
radio input "true"
drag, startPoint x: 594, startPoint y: 264, endPoint x: 594, endPoint y: 255, distance: 8.9
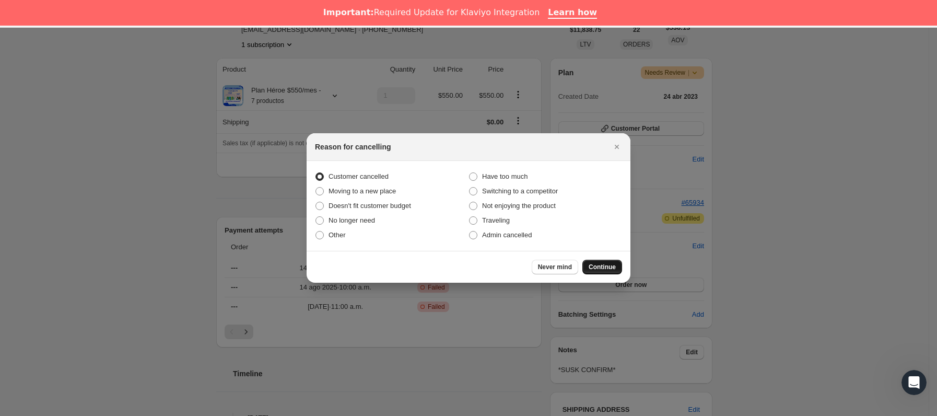
click at [594, 265] on span "Continue" at bounding box center [602, 267] width 27 height 8
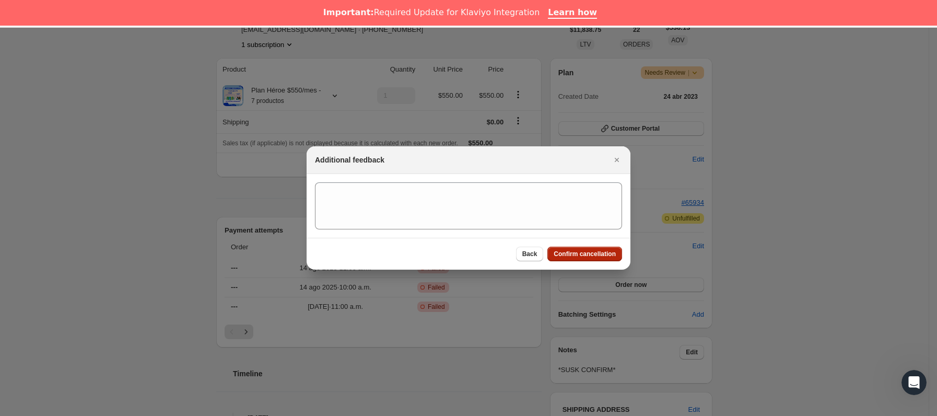
click at [594, 252] on span "Confirm cancellation" at bounding box center [585, 254] width 62 height 8
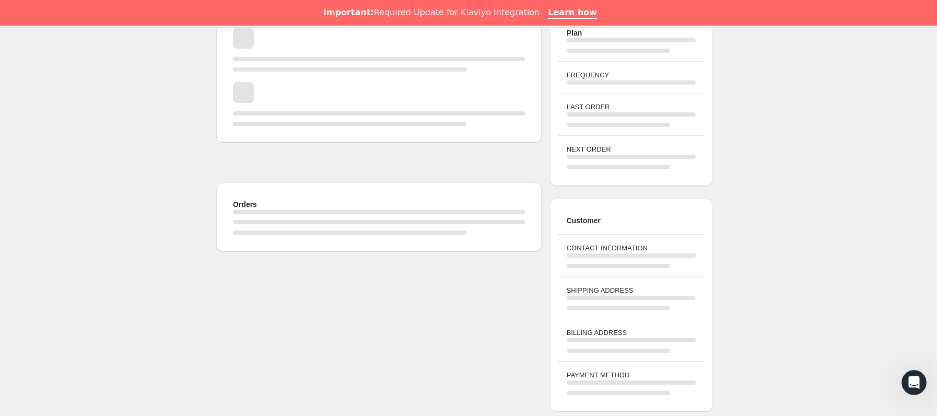
scroll to position [392, 0]
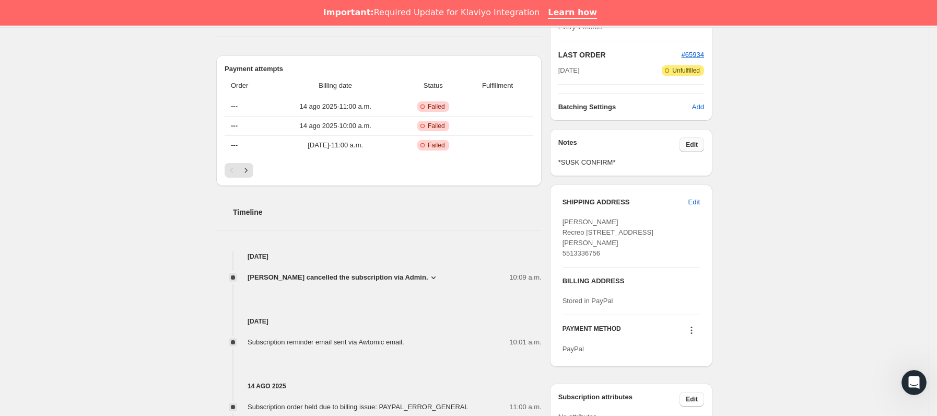
click at [698, 147] on span "Edit" at bounding box center [692, 144] width 12 height 8
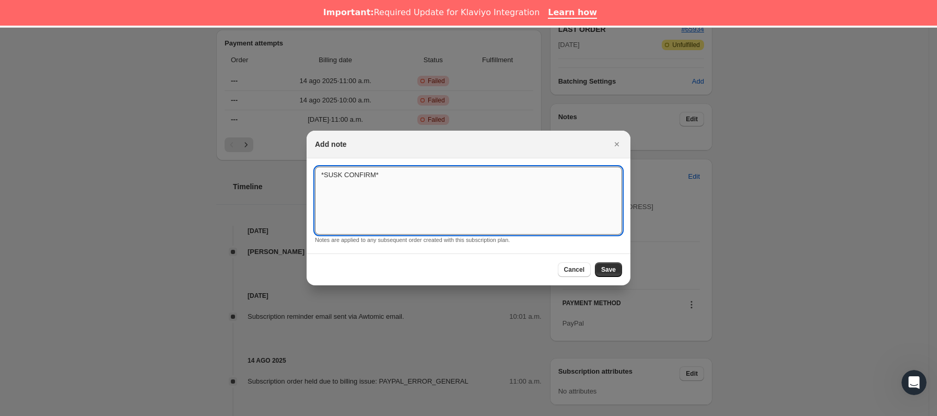
click at [463, 169] on textarea "*SUSK CONFIRM*" at bounding box center [468, 201] width 307 height 68
type textarea "*SUSK CONFIRM* SIN RESPUESTA"
click at [619, 271] on button "Save" at bounding box center [608, 269] width 27 height 15
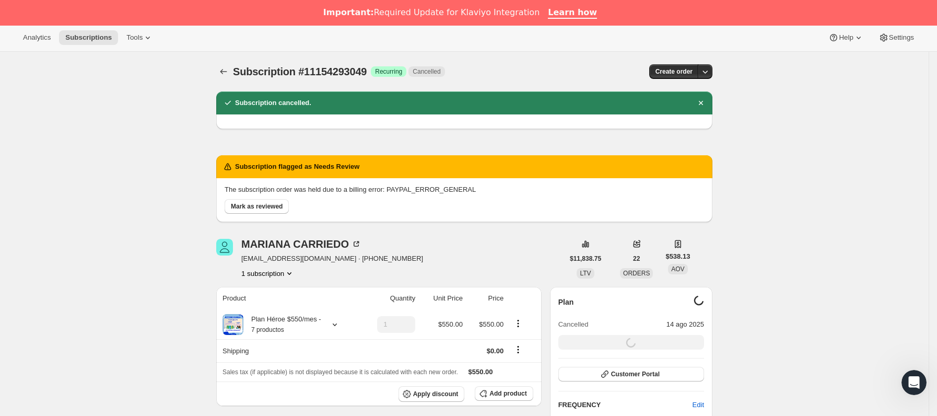
scroll to position [0, 0]
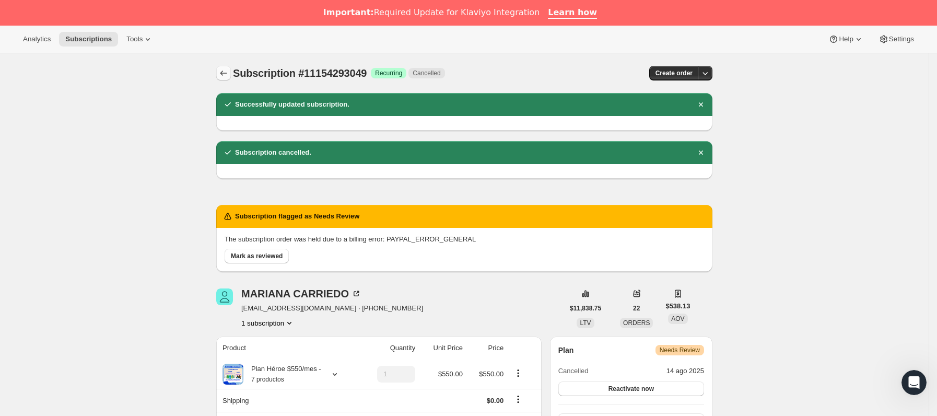
click at [228, 70] on icon "Subscriptions" at bounding box center [223, 73] width 10 height 10
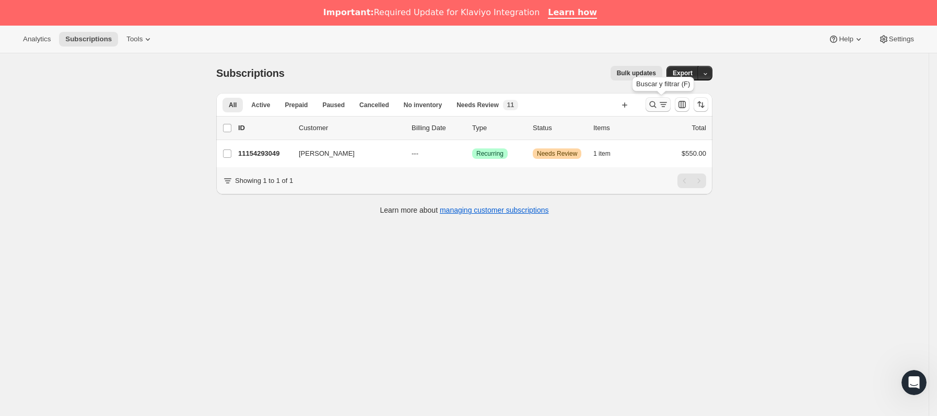
click at [655, 107] on icon "Buscar y filtrar resultados" at bounding box center [653, 104] width 7 height 7
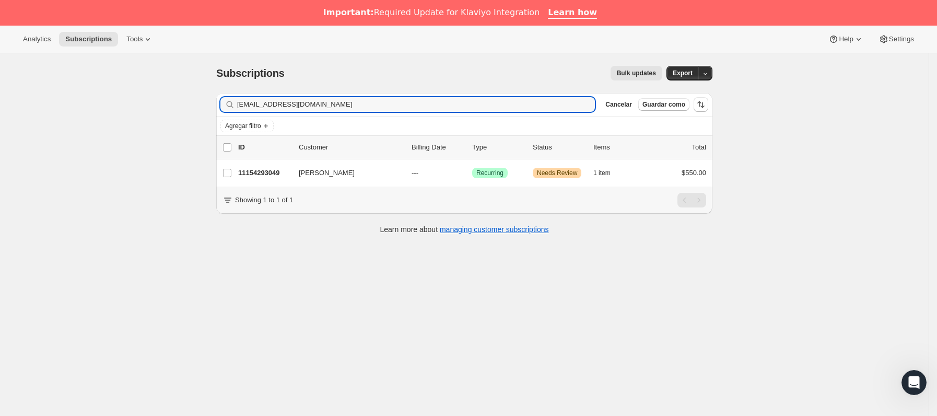
drag, startPoint x: 351, startPoint y: 103, endPoint x: 207, endPoint y: 110, distance: 144.3
click at [208, 110] on div "Subscriptions. Esta página está lista Subscriptions Bulk updates Más acciones B…" at bounding box center [464, 149] width 521 height 192
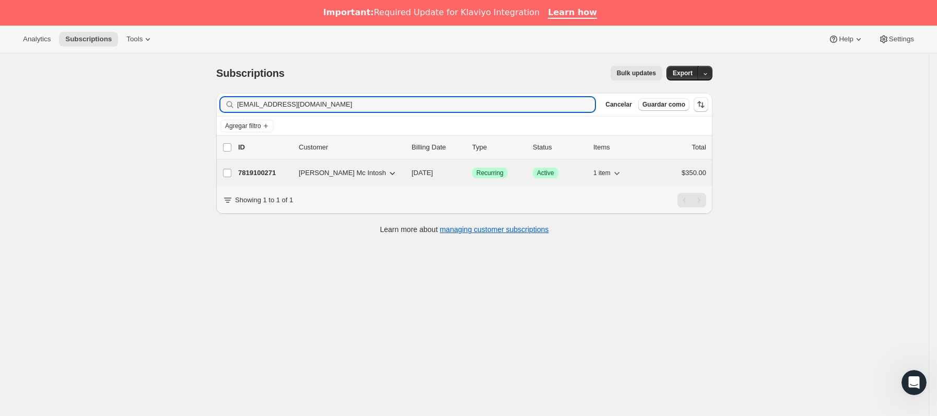
type input "[EMAIL_ADDRESS][DOMAIN_NAME]"
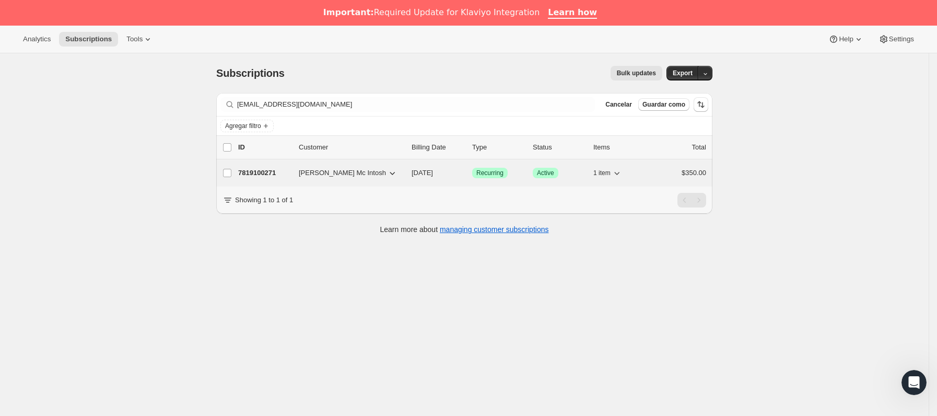
click at [359, 178] on span "[PERSON_NAME] Mc Intosh" at bounding box center [342, 173] width 87 height 10
click at [309, 169] on span "[PERSON_NAME] Mc Intosh" at bounding box center [342, 173] width 87 height 10
click at [310, 171] on span "[PERSON_NAME] Mc Intosh" at bounding box center [342, 173] width 87 height 10
click at [279, 180] on div "7819100271 [PERSON_NAME] Mc Intosh [DATE] Logrado Recurring Logrado Active 1 it…" at bounding box center [472, 173] width 468 height 15
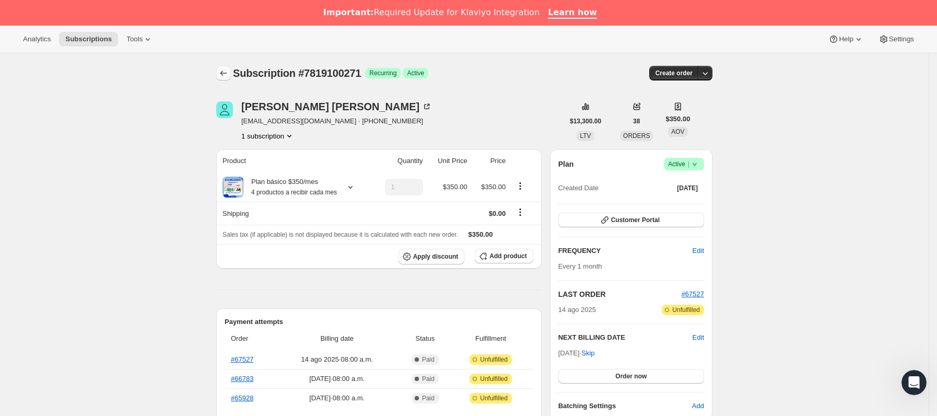
click at [224, 72] on icon "Subscriptions" at bounding box center [223, 73] width 10 height 10
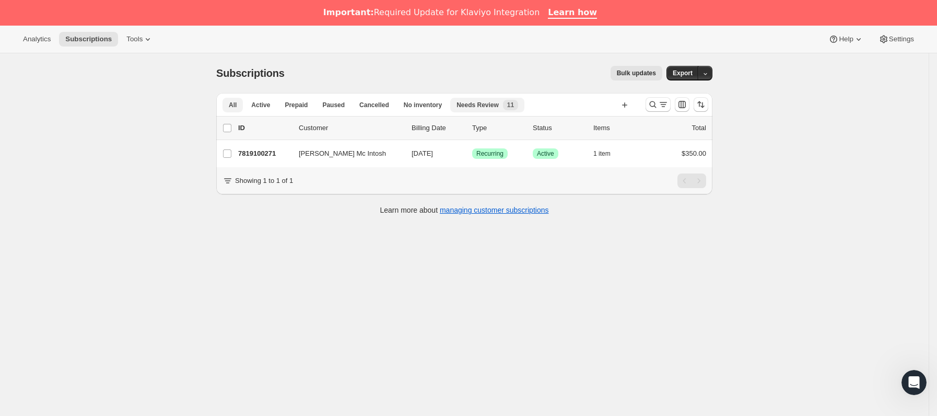
click at [483, 107] on span "Needs Review" at bounding box center [477, 105] width 42 height 8
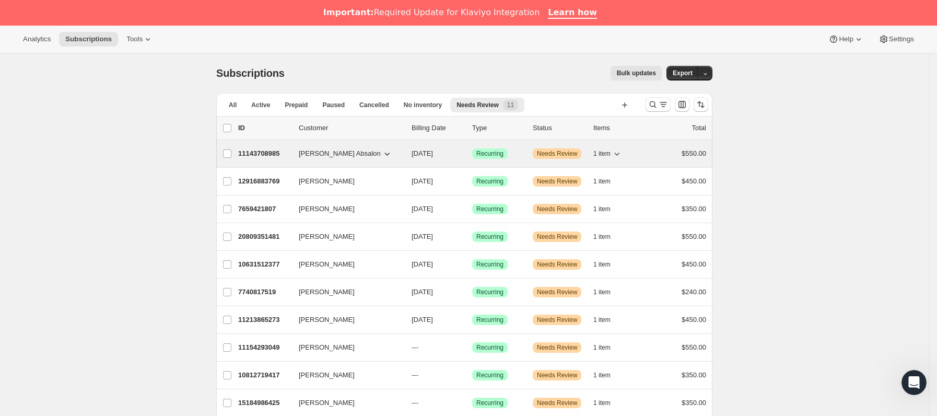
click at [298, 154] on div "11143708985 [PERSON_NAME] Absalon [DATE] Logrado Recurring Advertencia Needs Re…" at bounding box center [472, 153] width 468 height 15
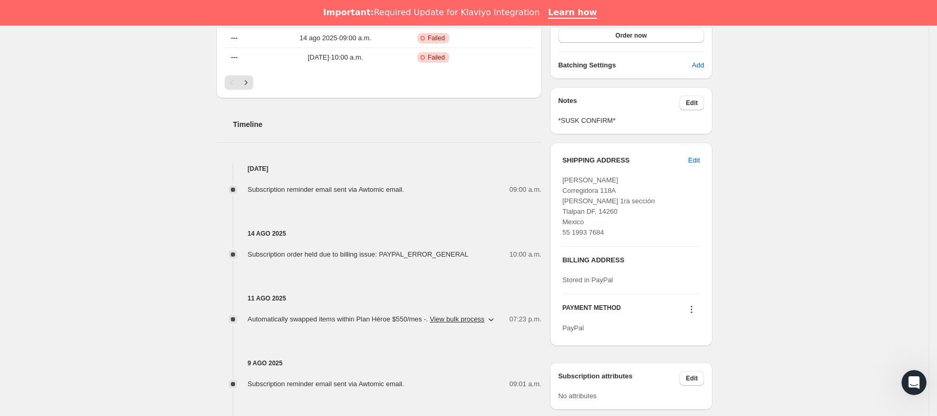
scroll to position [470, 0]
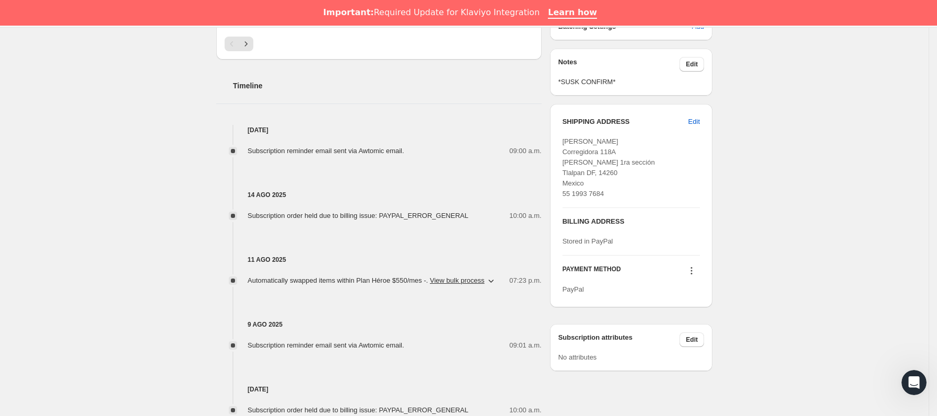
click at [696, 276] on icon at bounding box center [691, 270] width 10 height 10
click at [693, 296] on button "Send link to update card" at bounding box center [694, 302] width 79 height 17
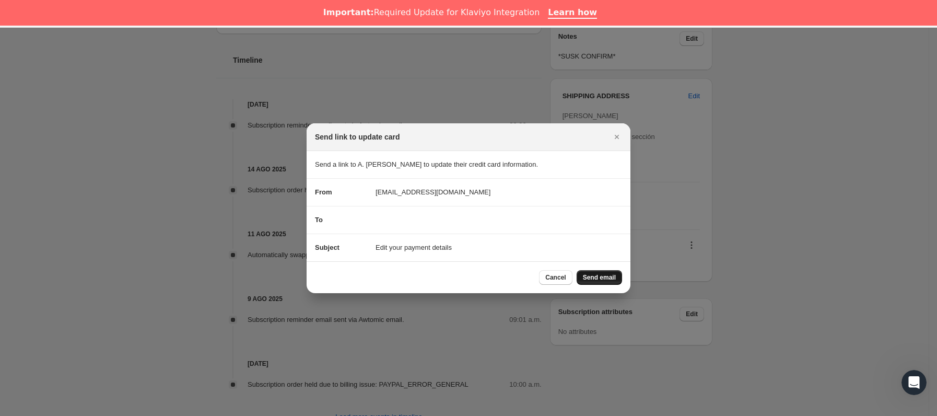
drag, startPoint x: 606, startPoint y: 286, endPoint x: 609, endPoint y: 280, distance: 6.5
click at [607, 285] on div "Cancel Send email" at bounding box center [469, 277] width 324 height 32
click at [611, 280] on span "Send email" at bounding box center [599, 277] width 33 height 8
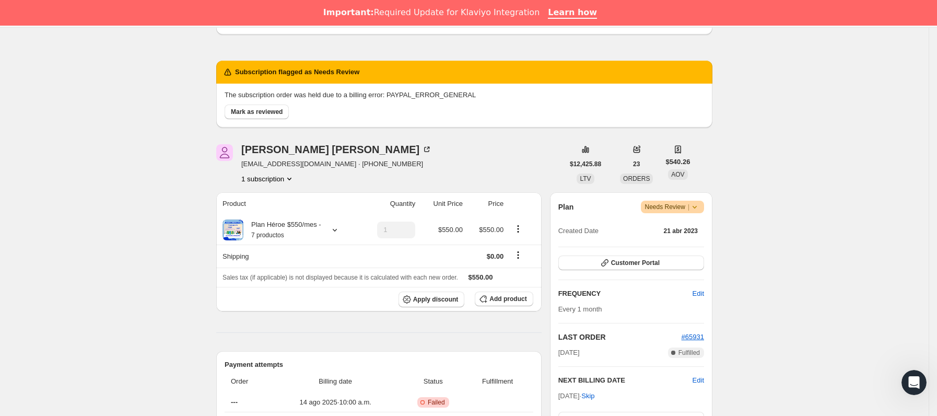
scroll to position [78, 0]
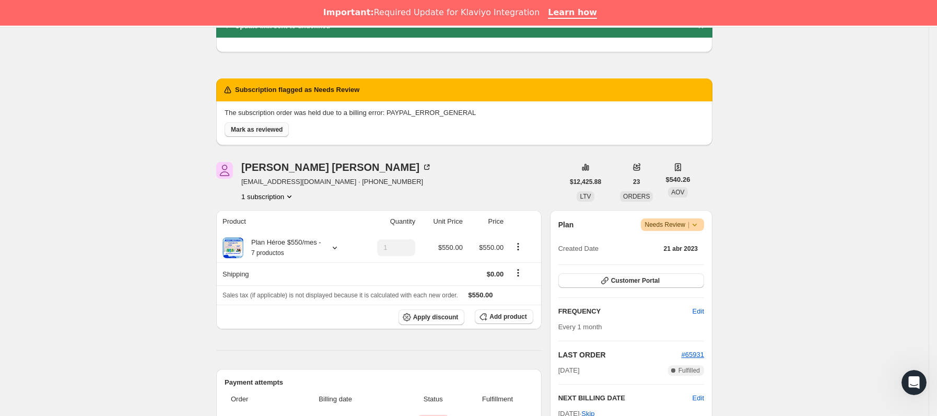
click at [273, 135] on button "Mark as reviewed" at bounding box center [257, 129] width 64 height 15
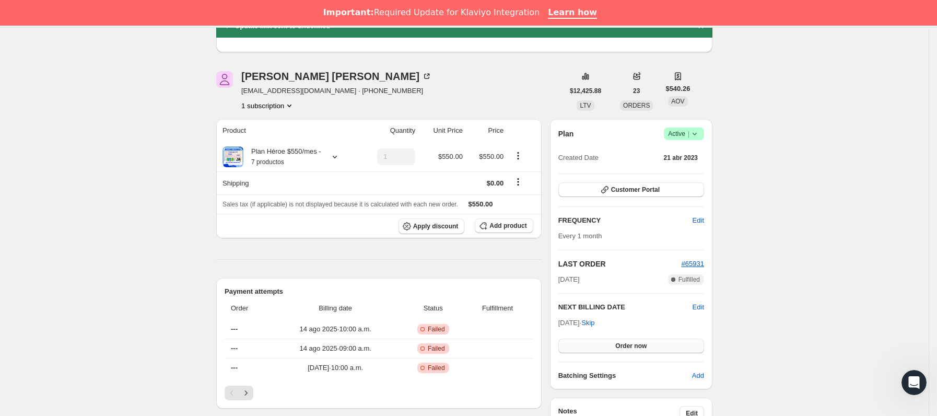
click at [605, 348] on button "Order now" at bounding box center [631, 345] width 146 height 15
click at [605, 348] on button "Click to confirm" at bounding box center [631, 345] width 146 height 15
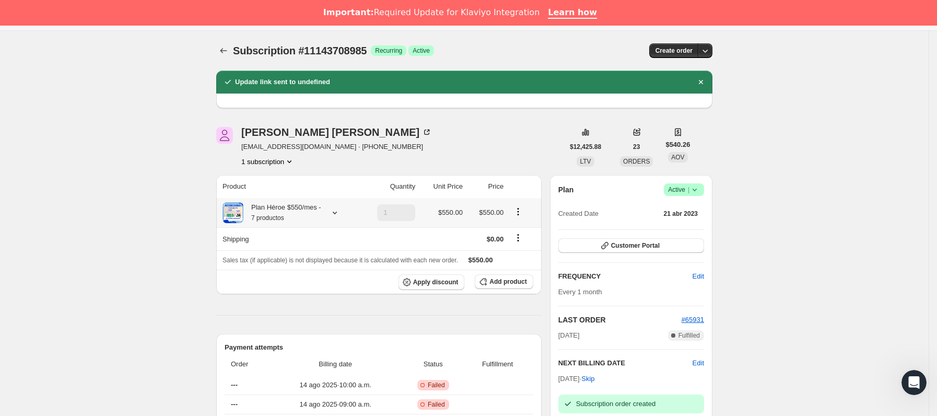
scroll to position [0, 0]
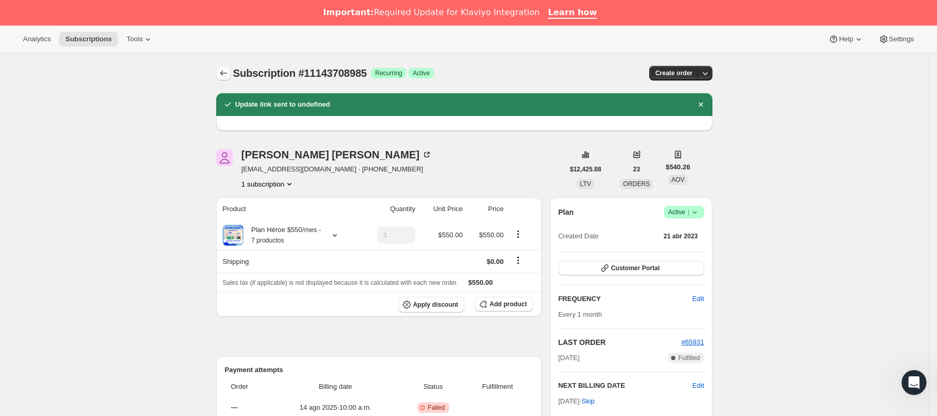
click at [226, 72] on icon "Subscriptions" at bounding box center [223, 73] width 10 height 10
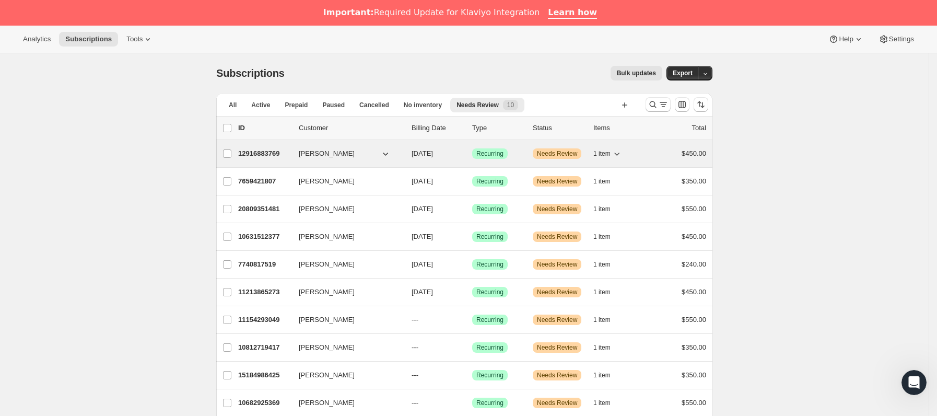
click at [283, 153] on p "12916883769" at bounding box center [264, 153] width 52 height 10
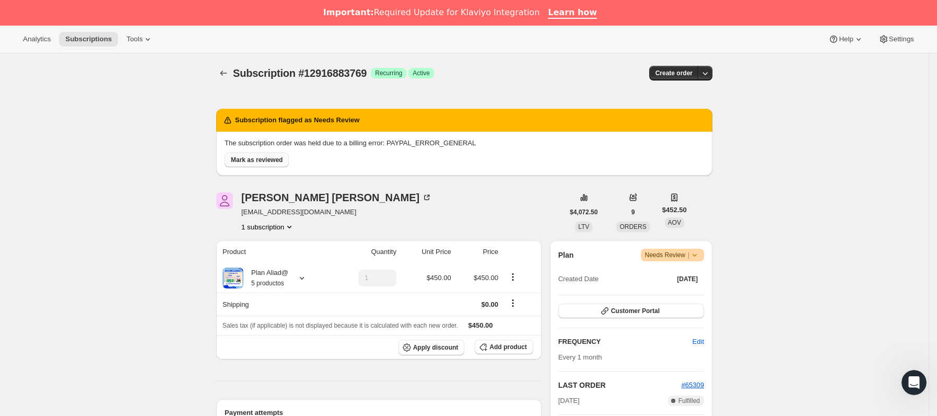
click at [264, 156] on span "Mark as reviewed" at bounding box center [257, 160] width 52 height 8
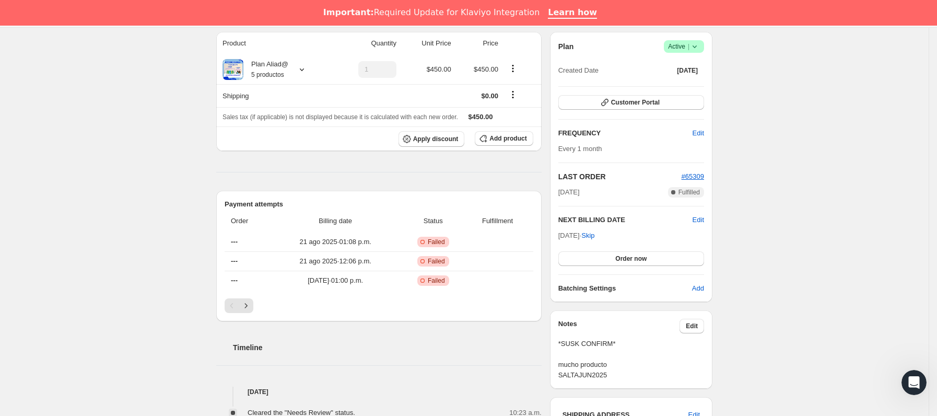
scroll to position [157, 0]
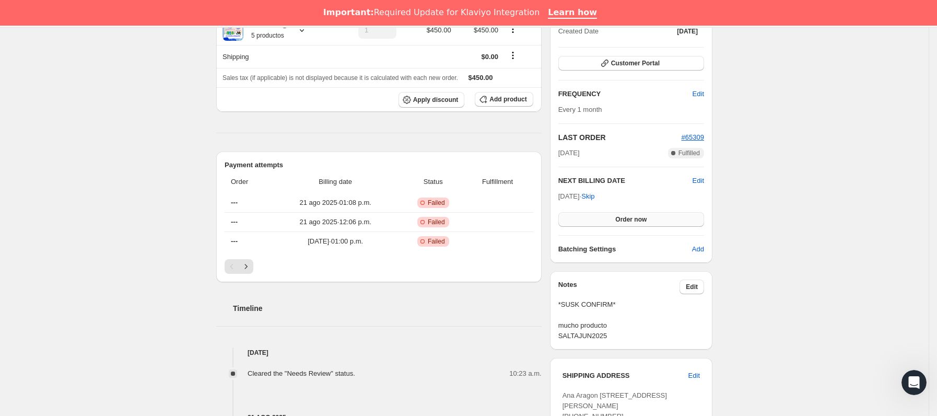
click at [599, 222] on button "Order now" at bounding box center [631, 219] width 146 height 15
click at [599, 222] on button "Click to confirm" at bounding box center [631, 219] width 146 height 15
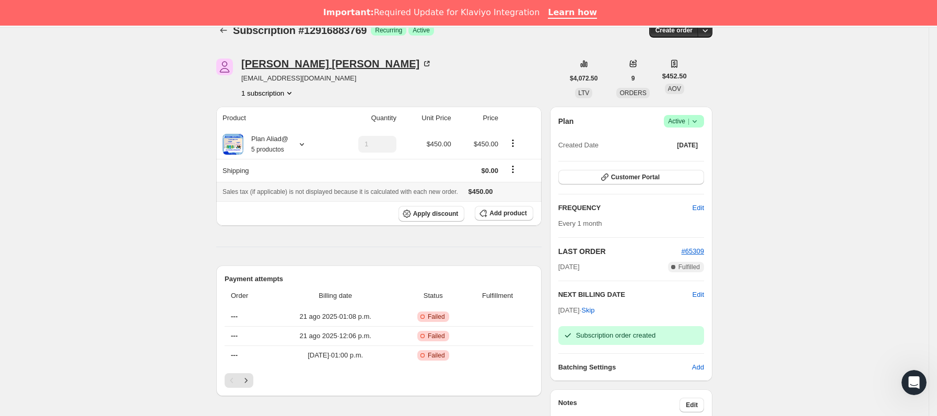
scroll to position [0, 0]
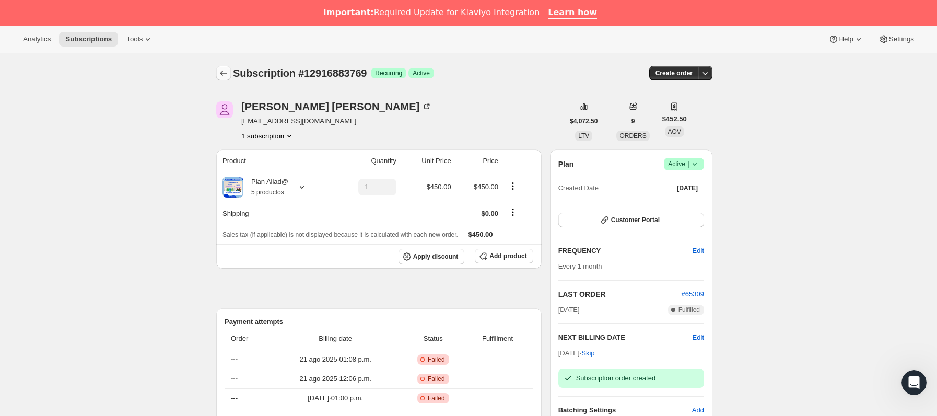
click at [231, 67] on button "Subscriptions" at bounding box center [223, 73] width 15 height 15
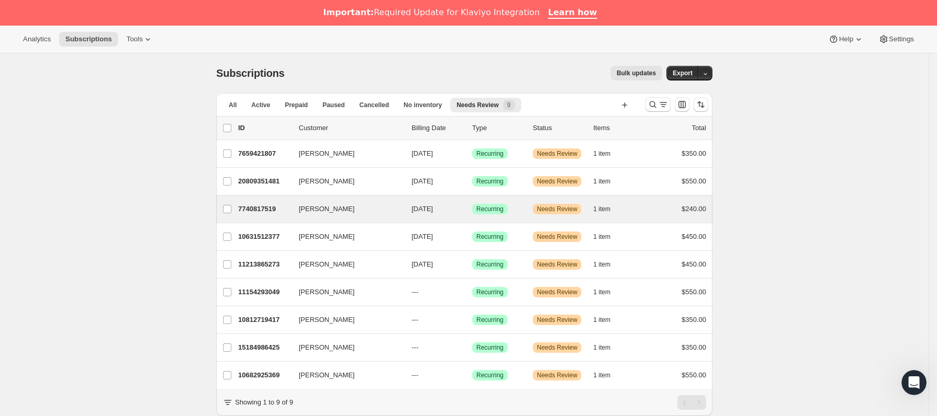
click at [290, 197] on div "[PERSON_NAME] 7740817519 [PERSON_NAME] [DATE] Logrado Recurring Advertencia Nee…" at bounding box center [464, 208] width 496 height 27
click at [293, 202] on div "[PERSON_NAME] 7740817519 [PERSON_NAME] [DATE] Logrado Recurring Advertencia Nee…" at bounding box center [464, 208] width 496 height 27
click at [290, 209] on p "7740817519" at bounding box center [264, 209] width 52 height 10
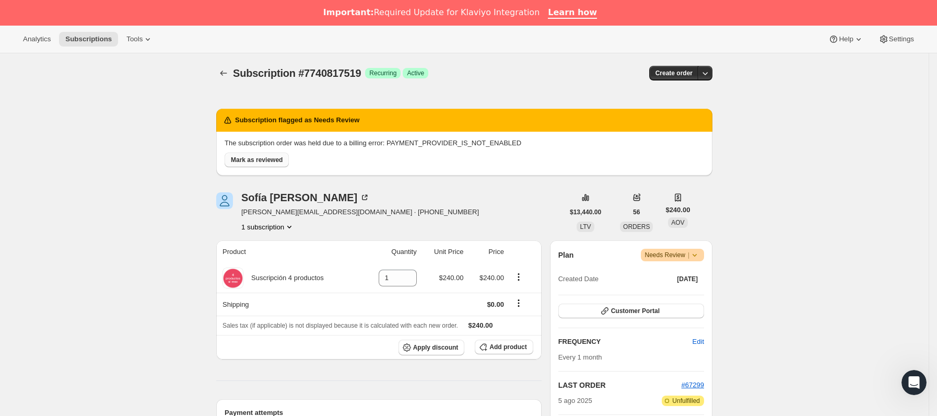
click at [261, 162] on span "Mark as reviewed" at bounding box center [257, 160] width 52 height 8
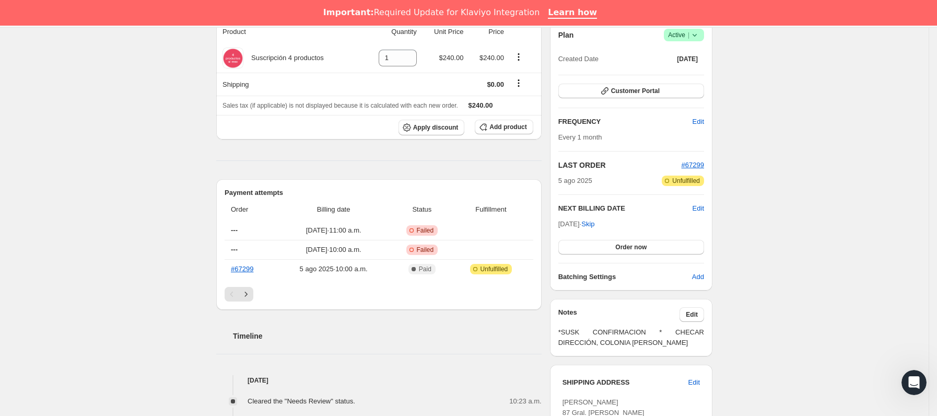
scroll to position [157, 0]
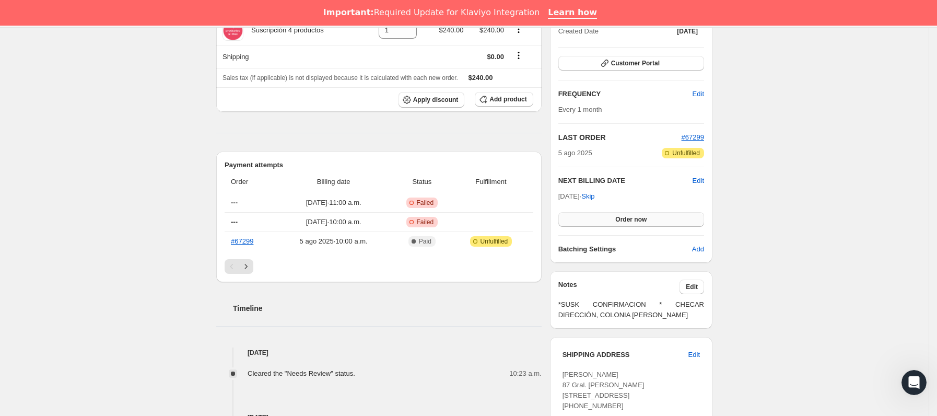
click at [602, 222] on button "Order now" at bounding box center [631, 219] width 146 height 15
click at [602, 222] on button "Click to confirm" at bounding box center [631, 219] width 146 height 15
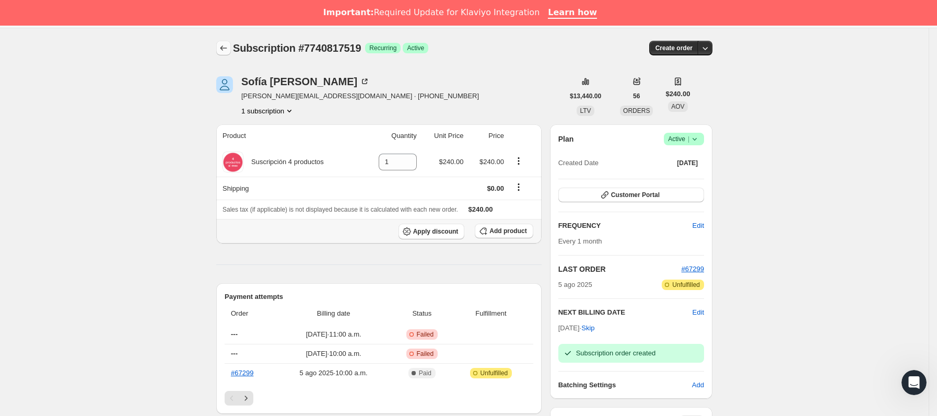
scroll to position [0, 0]
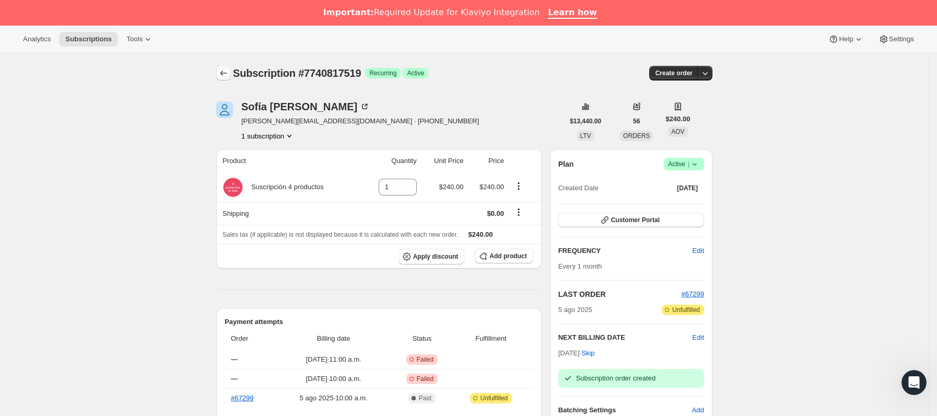
click at [227, 70] on icon "Subscriptions" at bounding box center [223, 73] width 10 height 10
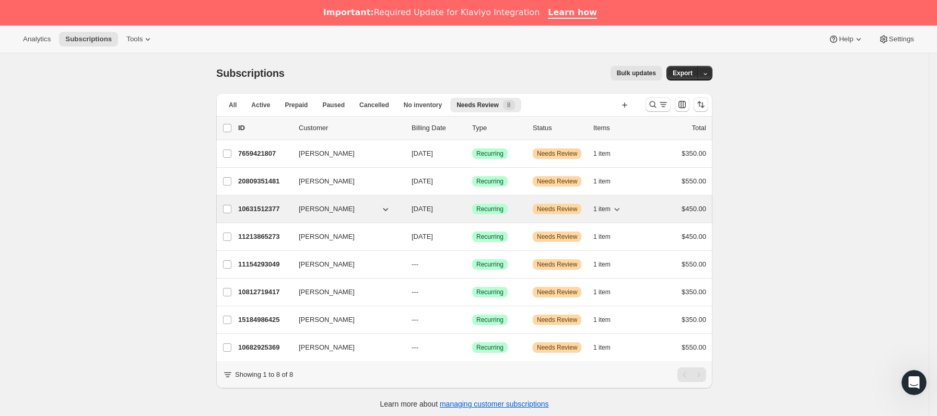
click at [290, 208] on p "10631512377" at bounding box center [264, 209] width 52 height 10
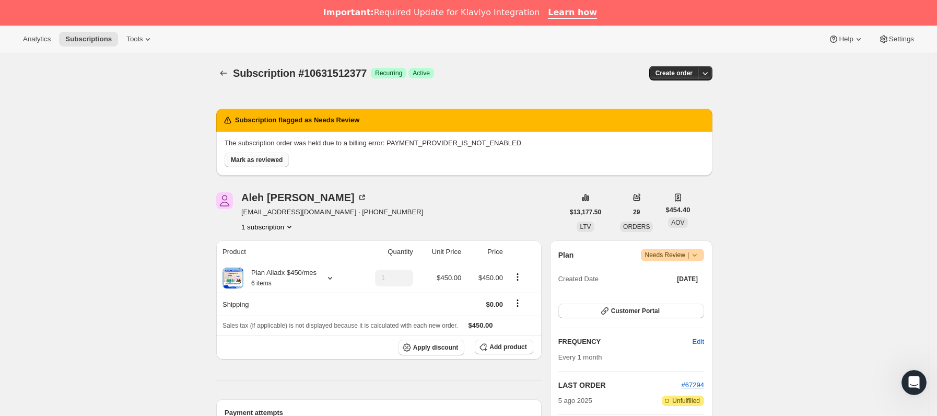
click at [261, 161] on span "Mark as reviewed" at bounding box center [257, 160] width 52 height 8
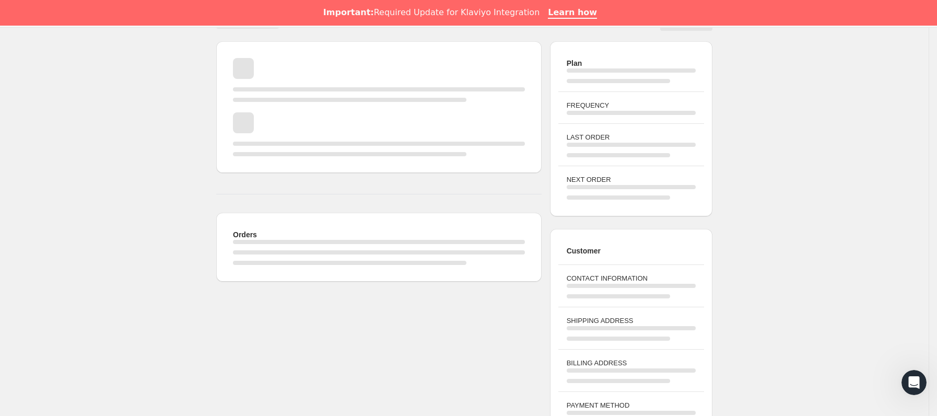
scroll to position [78, 0]
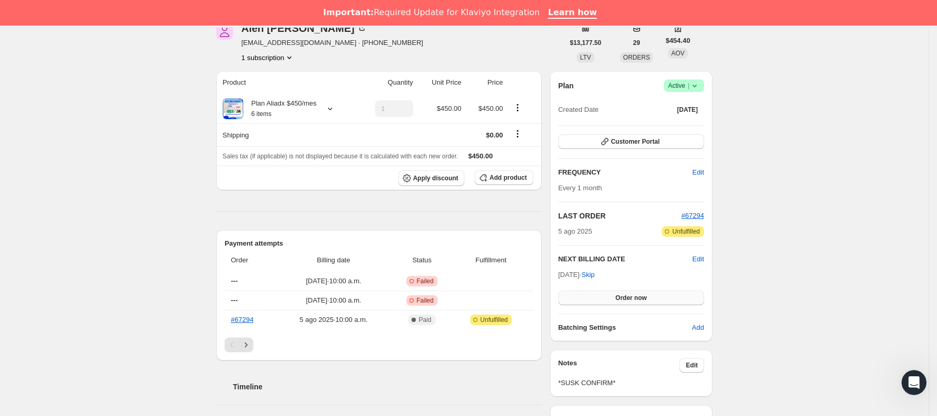
click at [603, 294] on button "Order now" at bounding box center [631, 297] width 146 height 15
click at [603, 294] on button "Click to confirm" at bounding box center [631, 297] width 146 height 15
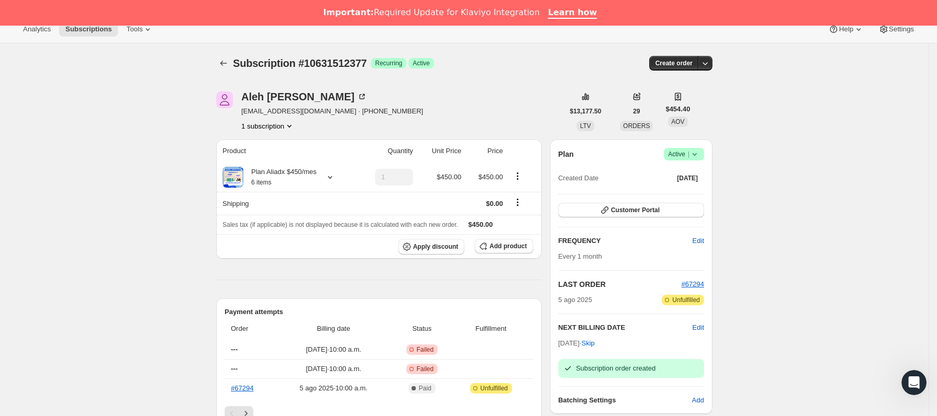
scroll to position [0, 0]
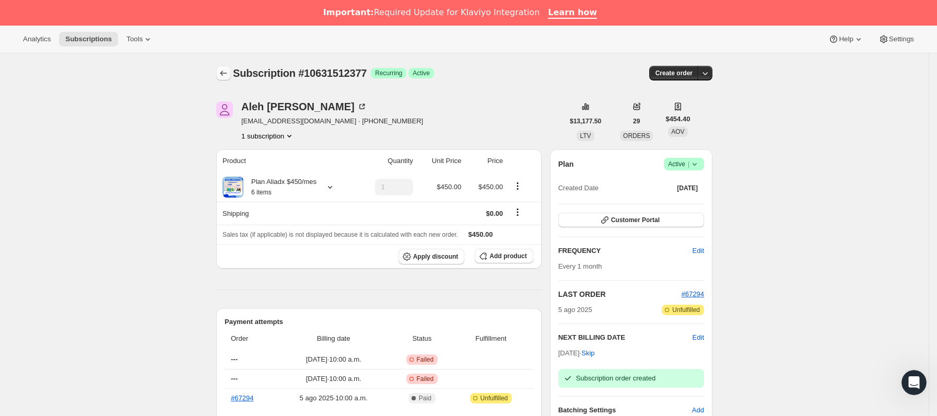
click at [223, 70] on icon "Subscriptions" at bounding box center [223, 73] width 10 height 10
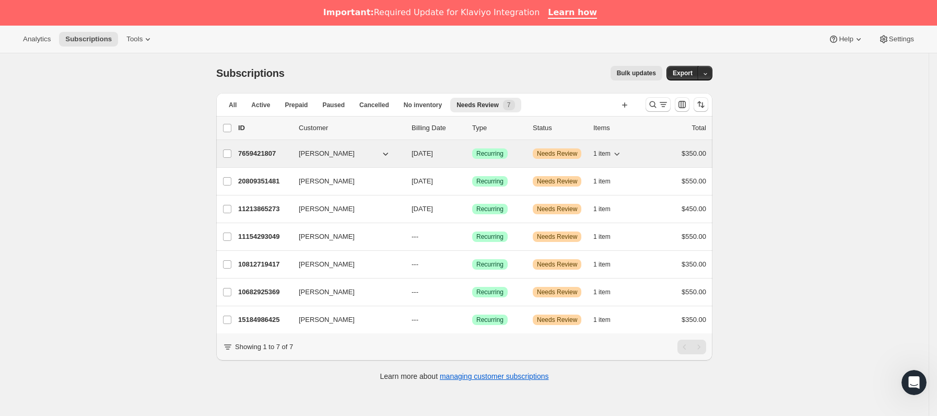
click at [293, 161] on div "7659421807 [PERSON_NAME] [DATE] Logrado Recurring Advertencia Needs Review 1 it…" at bounding box center [472, 153] width 468 height 15
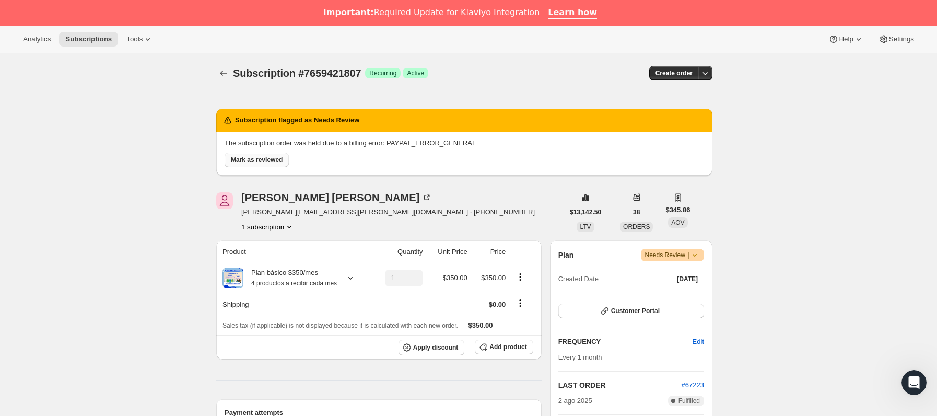
click at [283, 163] on span "Mark as reviewed" at bounding box center [257, 160] width 52 height 8
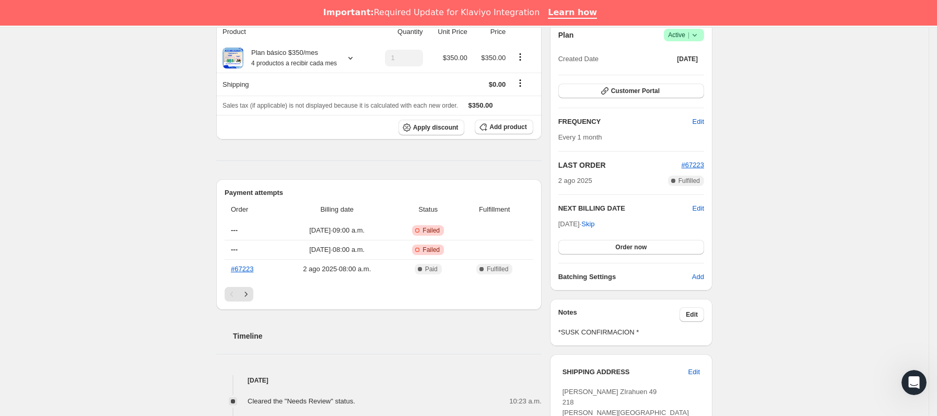
scroll to position [157, 0]
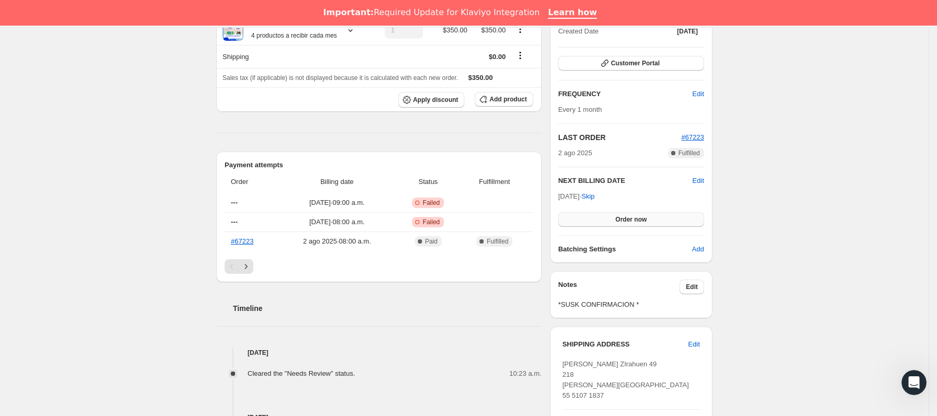
click at [625, 224] on span "Order now" at bounding box center [630, 219] width 31 height 8
click at [625, 224] on span "Click to confirm" at bounding box center [631, 219] width 48 height 8
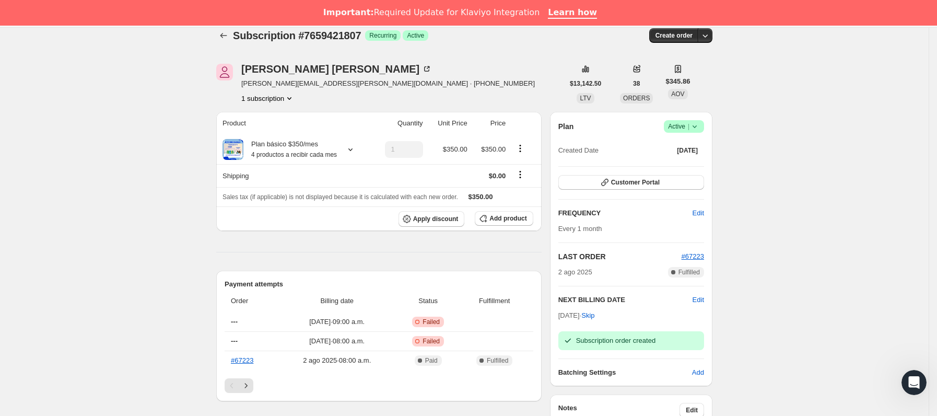
scroll to position [0, 0]
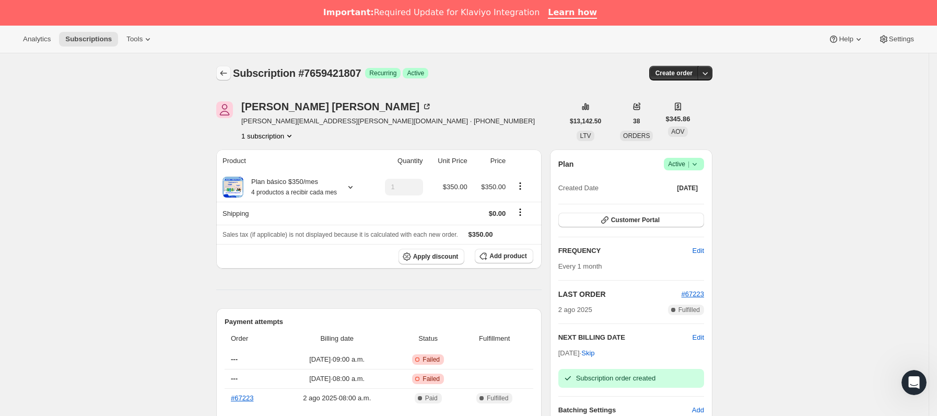
click at [221, 72] on icon "Subscriptions" at bounding box center [223, 73] width 10 height 10
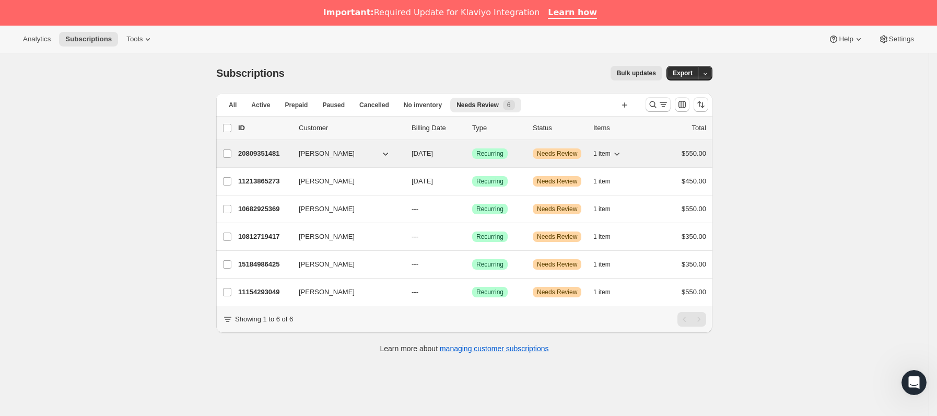
click at [290, 157] on p "20809351481" at bounding box center [264, 153] width 52 height 10
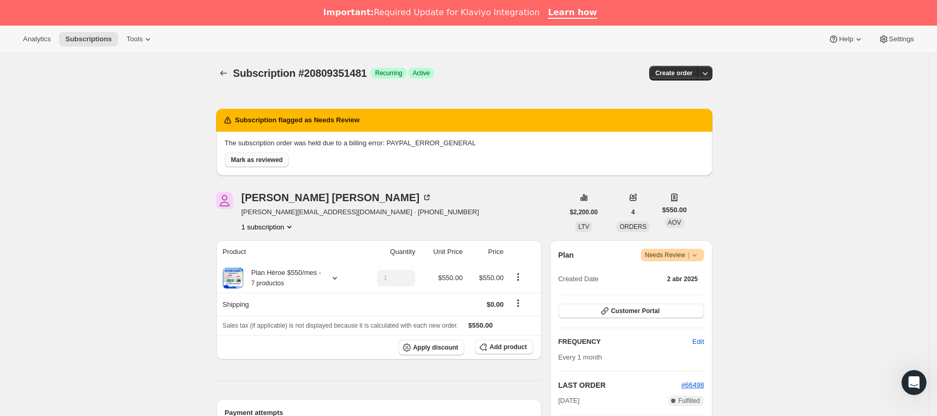
click at [257, 151] on div "Mark as reviewed" at bounding box center [462, 157] width 484 height 19
click at [263, 157] on span "Mark as reviewed" at bounding box center [257, 160] width 52 height 8
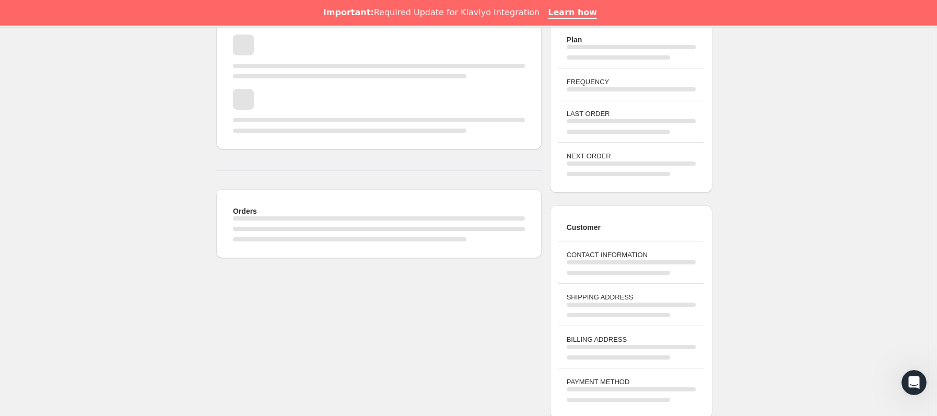
scroll to position [84, 0]
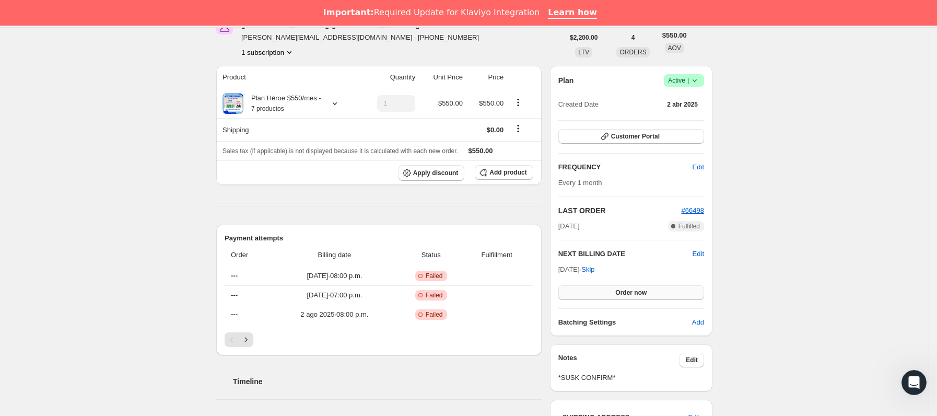
click at [626, 291] on span "Order now" at bounding box center [630, 292] width 31 height 8
click at [626, 291] on span "Click to confirm" at bounding box center [631, 292] width 48 height 8
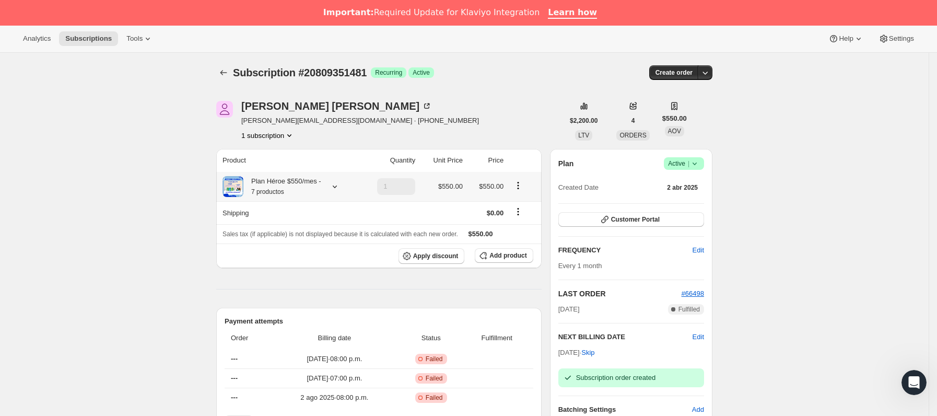
scroll to position [0, 0]
click at [224, 68] on icon "Subscriptions" at bounding box center [223, 73] width 10 height 10
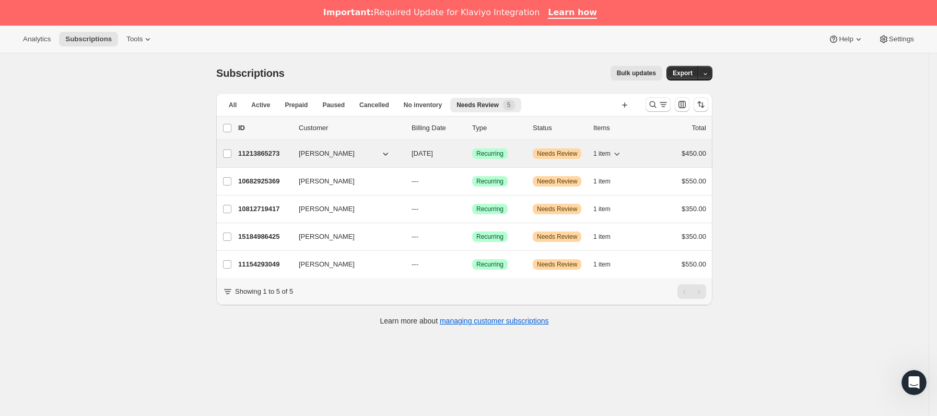
click at [303, 155] on span "[PERSON_NAME]" at bounding box center [327, 153] width 56 height 10
click at [290, 155] on p "11213865273" at bounding box center [264, 153] width 52 height 10
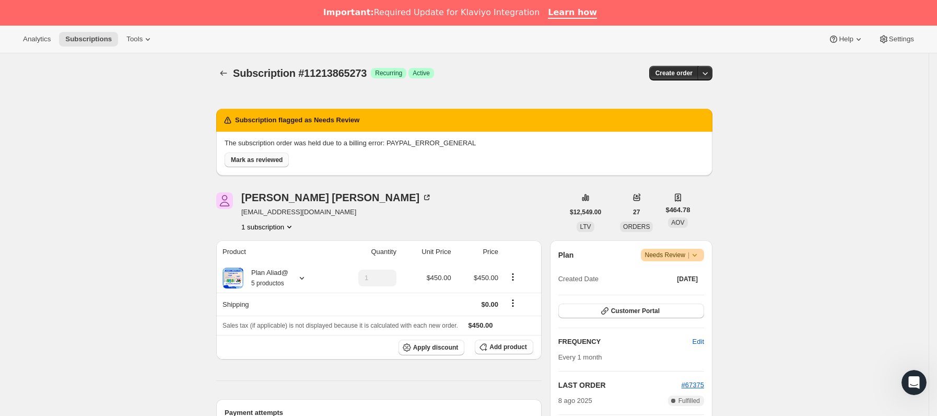
click at [275, 156] on span "Mark as reviewed" at bounding box center [257, 160] width 52 height 8
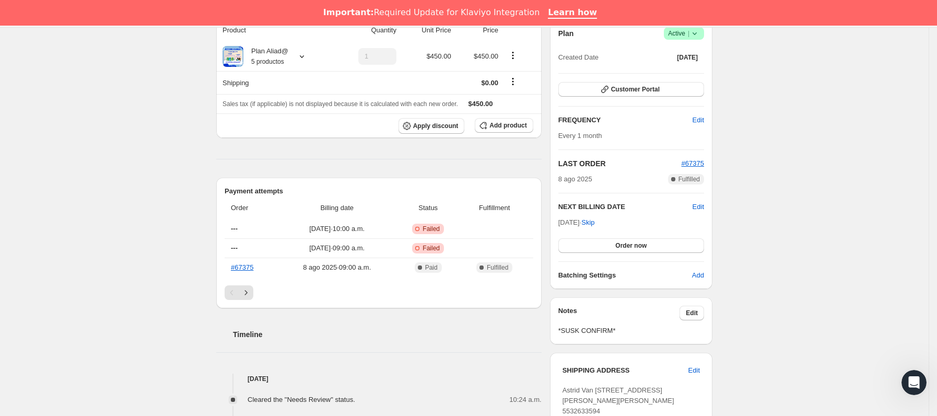
scroll to position [157, 0]
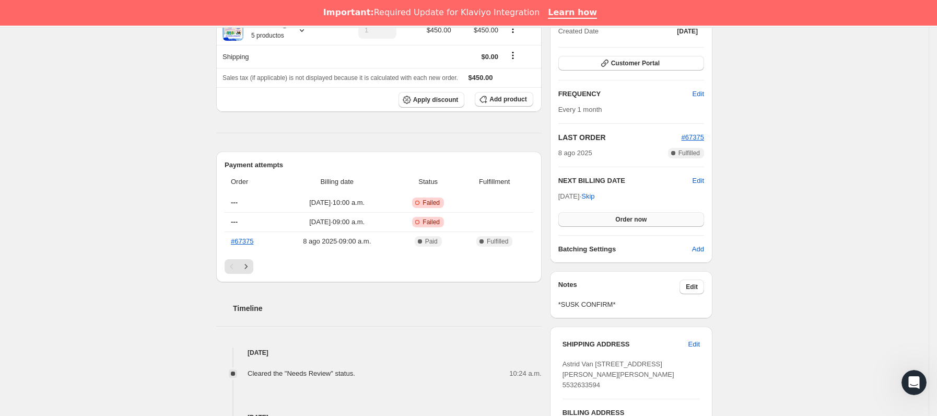
click at [613, 218] on button "Order now" at bounding box center [631, 219] width 146 height 15
click at [613, 218] on span "Click to confirm" at bounding box center [631, 219] width 48 height 8
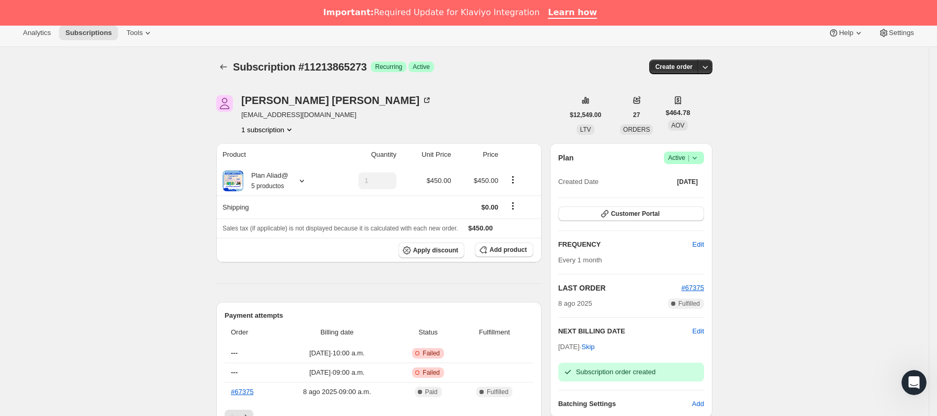
scroll to position [0, 0]
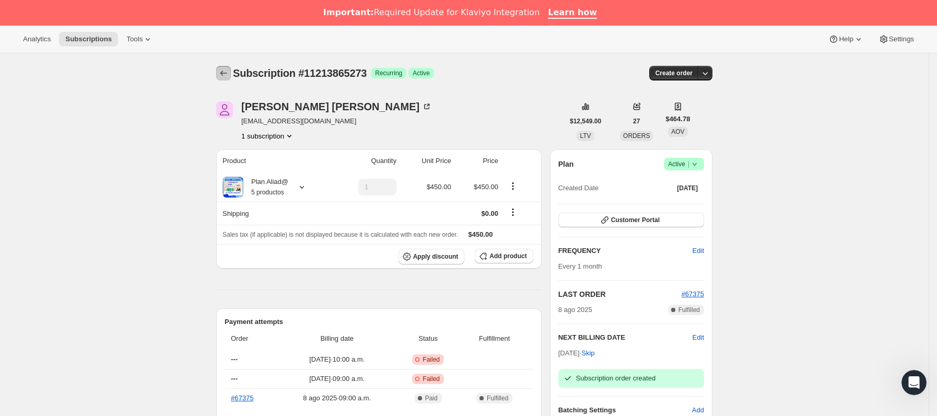
click at [229, 78] on icon "Subscriptions" at bounding box center [223, 73] width 10 height 10
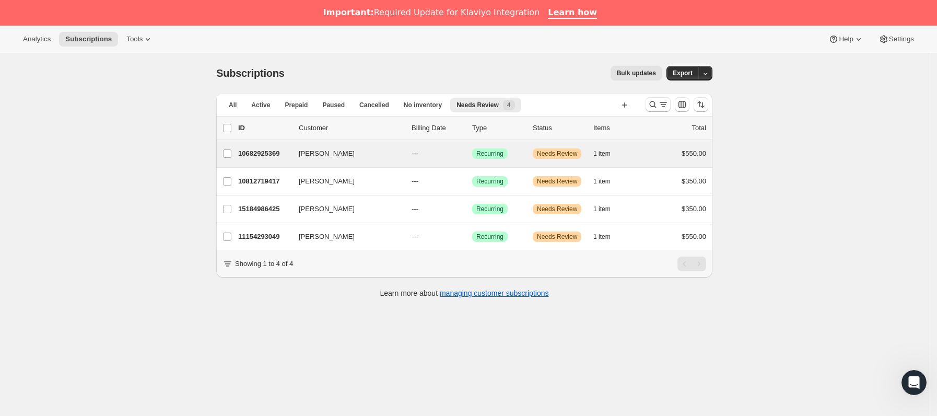
click at [286, 162] on div "[PERSON_NAME] 10682925369 [PERSON_NAME] --- Logrado Recurring Advertencia Needs…" at bounding box center [464, 153] width 496 height 27
click at [288, 160] on div "10682925369 [PERSON_NAME] --- Logrado Recurring Advertencia Needs Review 1 item…" at bounding box center [472, 153] width 468 height 15
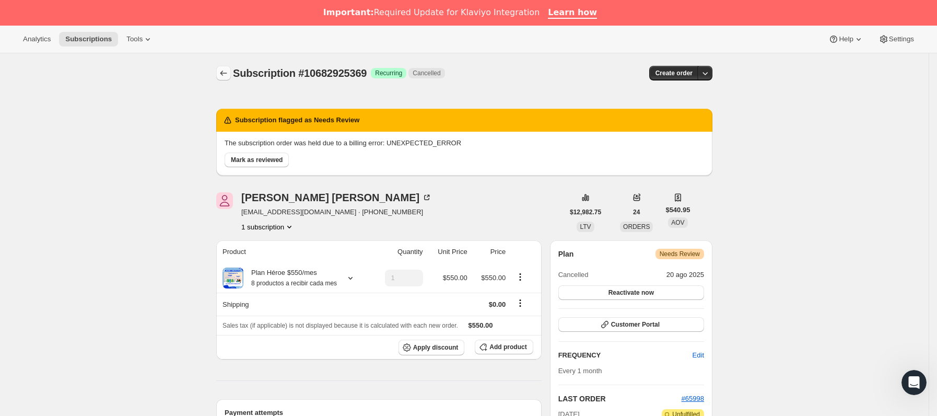
click at [227, 75] on icon "Subscriptions" at bounding box center [223, 73] width 10 height 10
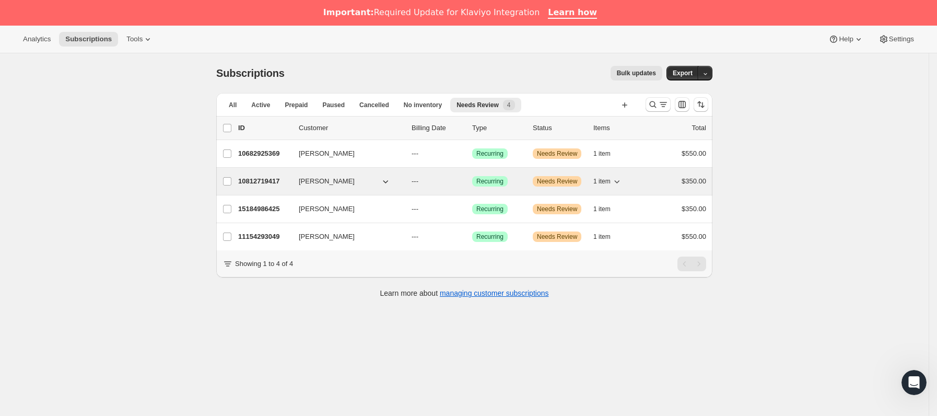
click at [295, 180] on div "10812719417 [PERSON_NAME] --- Logrado Recurring Advertencia Needs Review 1 item…" at bounding box center [472, 181] width 468 height 15
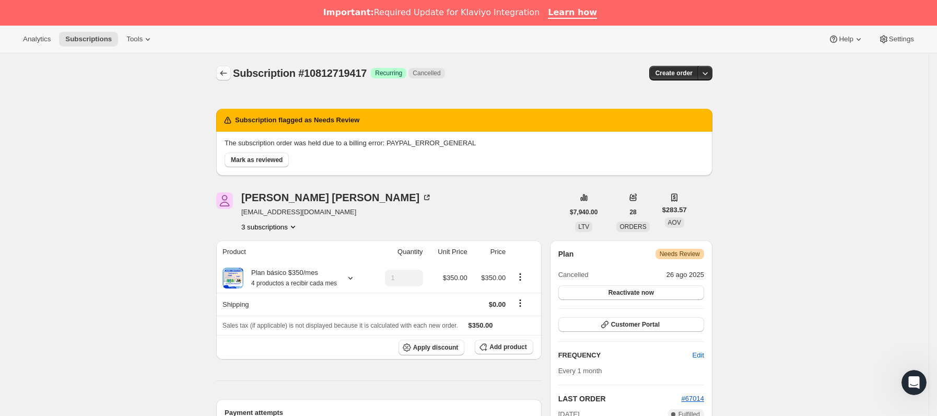
click at [227, 72] on icon "Subscriptions" at bounding box center [223, 73] width 10 height 10
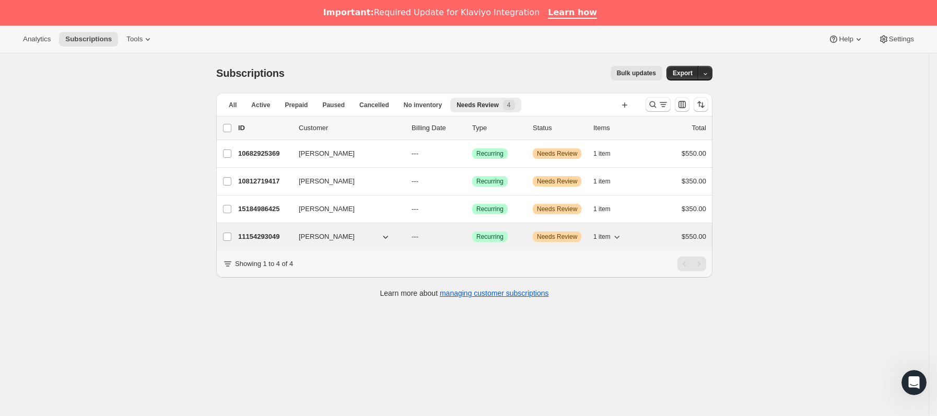
click at [290, 241] on p "11154293049" at bounding box center [264, 236] width 52 height 10
